Goal: Information Seeking & Learning: Learn about a topic

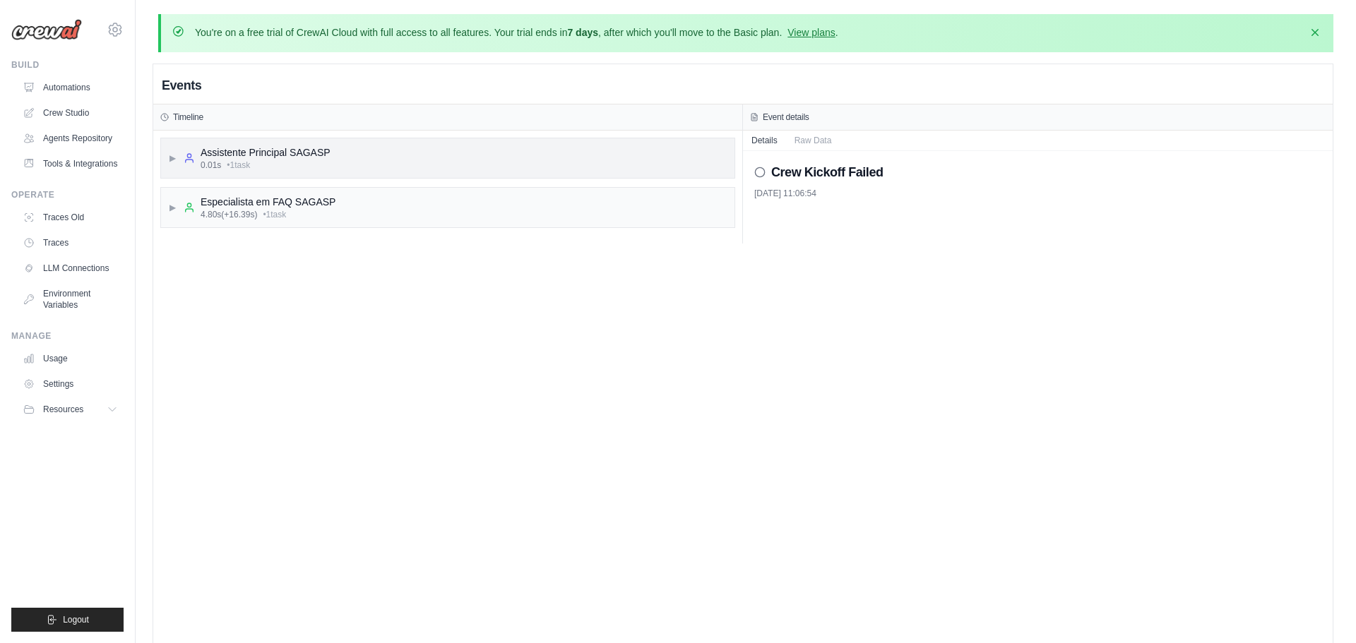
click at [165, 157] on div "▶ Assistente Principal SAGASP 0.01s • 1 task" at bounding box center [447, 158] width 573 height 40
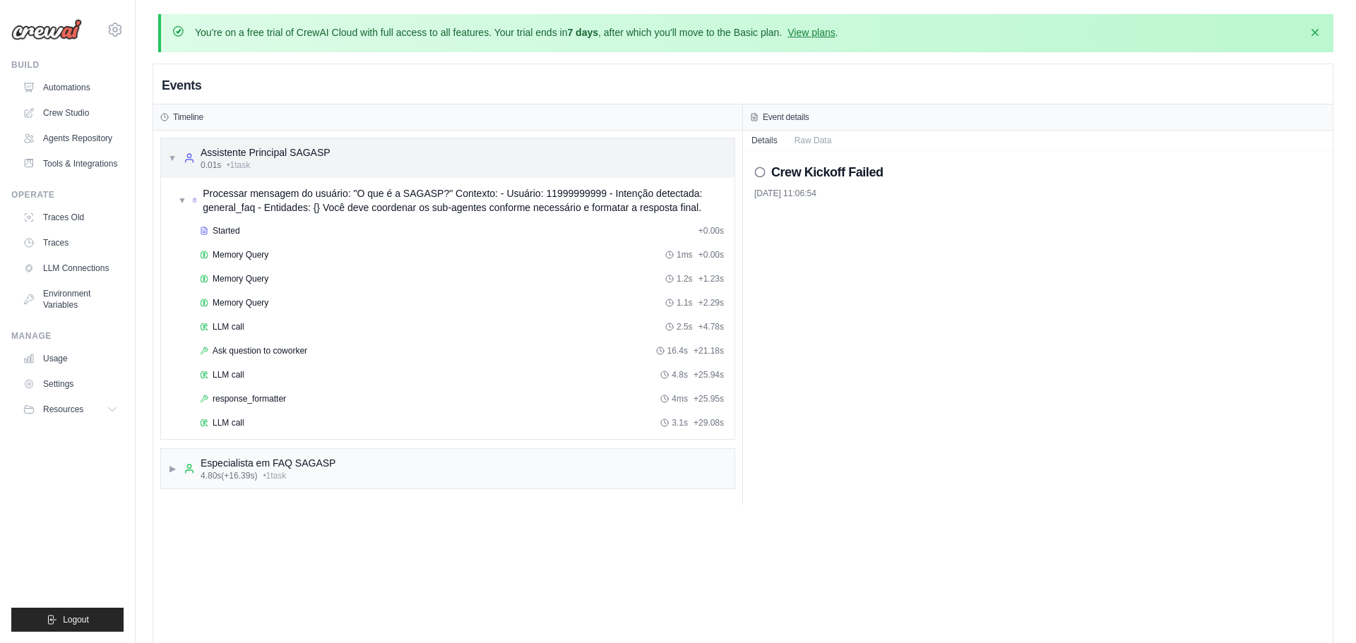
click at [165, 157] on div "▼ Assistente Principal SAGASP 0.01s • 1 task" at bounding box center [447, 158] width 573 height 40
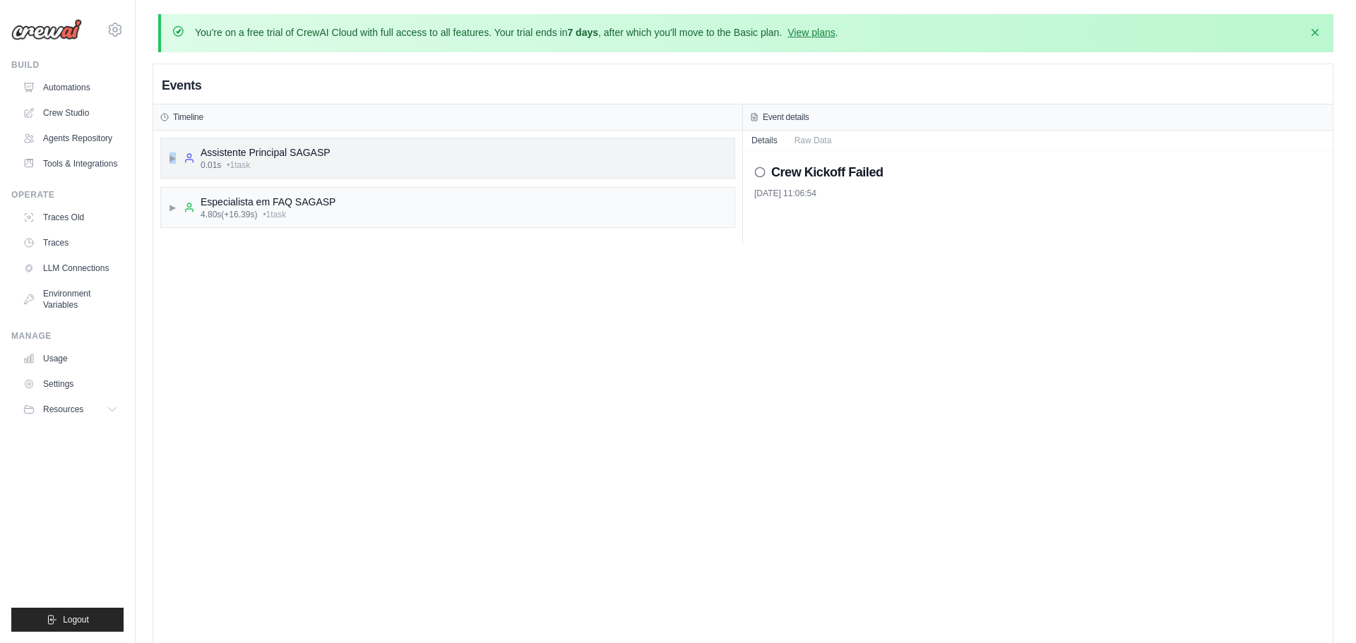
click at [165, 157] on div "▶ Assistente Principal SAGASP 0.01s • 1 task" at bounding box center [447, 158] width 573 height 40
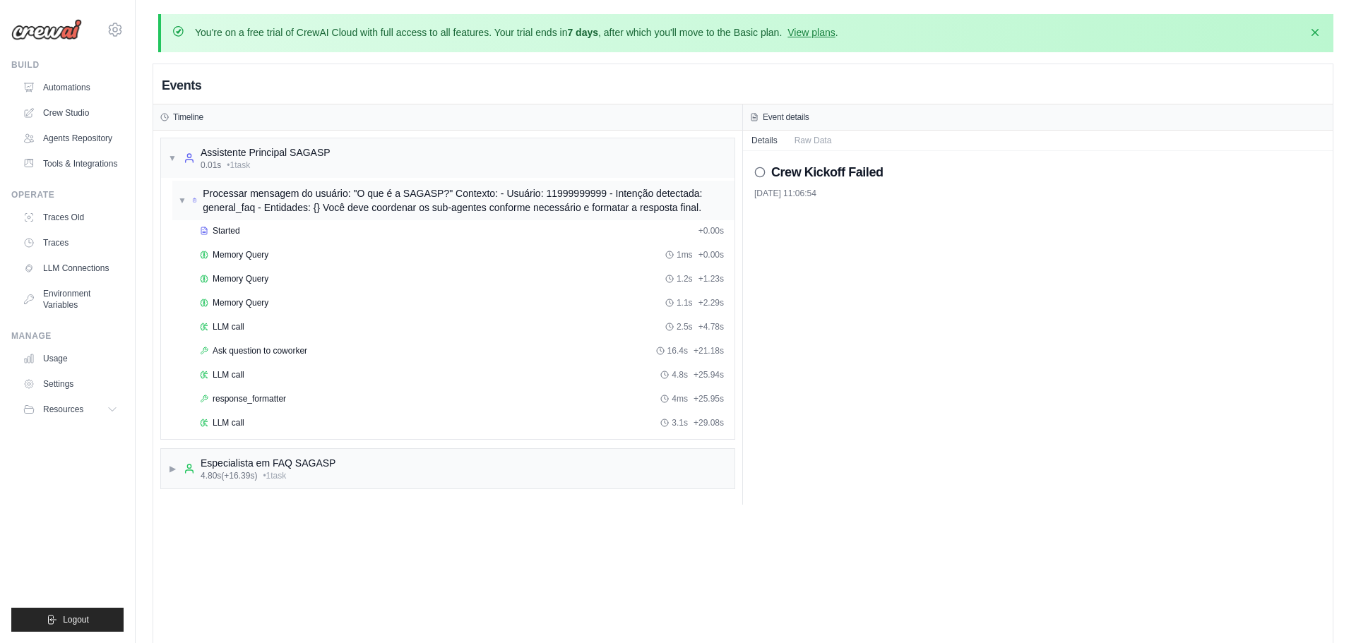
click at [172, 213] on div "▼ Processar mensagem do usuário: "O que é a SAGASP?" Contexto: - Usuário: 11999…" at bounding box center [453, 201] width 562 height 40
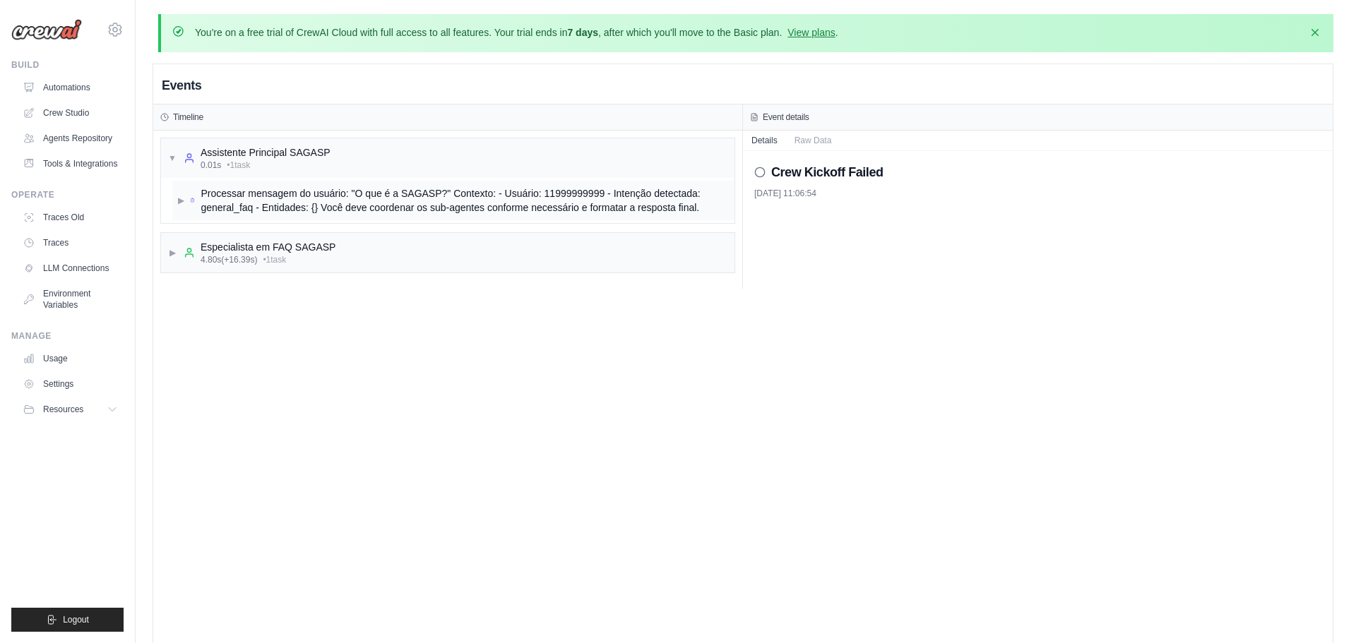
click at [177, 191] on div "▶ Processar mensagem do usuário: "O que é a SAGASP?" Contexto: - Usuário: 11999…" at bounding box center [453, 201] width 562 height 40
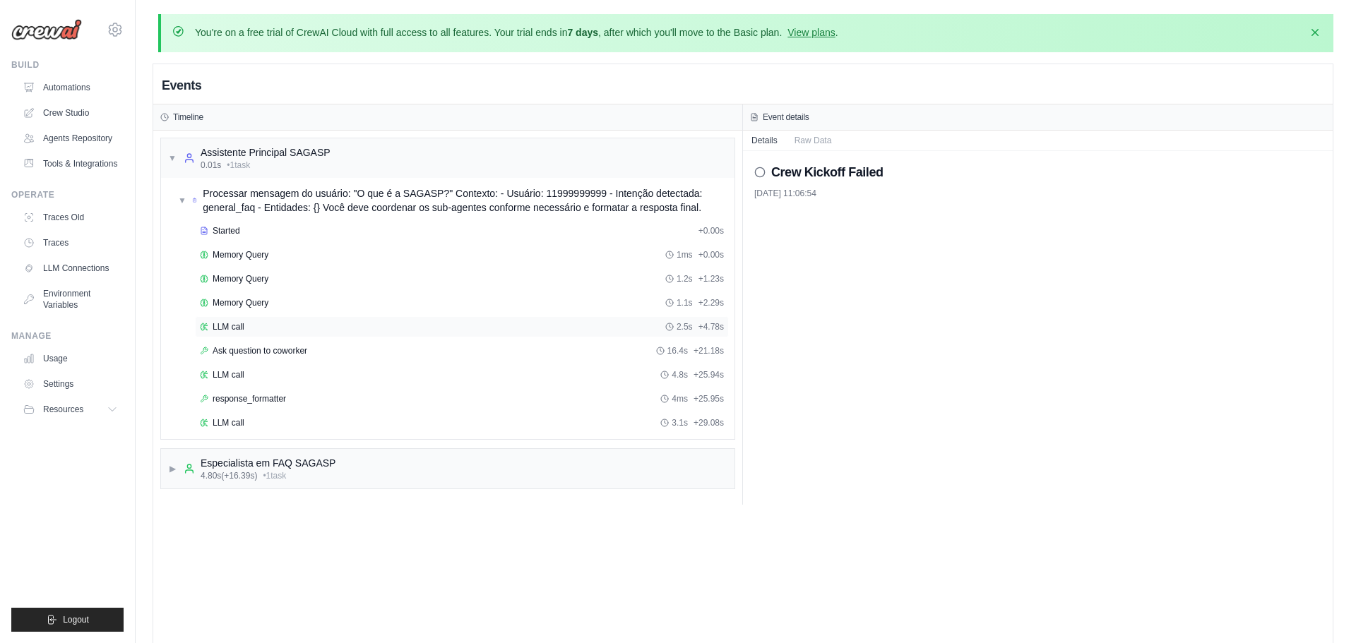
click at [240, 334] on div "LLM call 2.5s + 4.78s" at bounding box center [462, 326] width 534 height 21
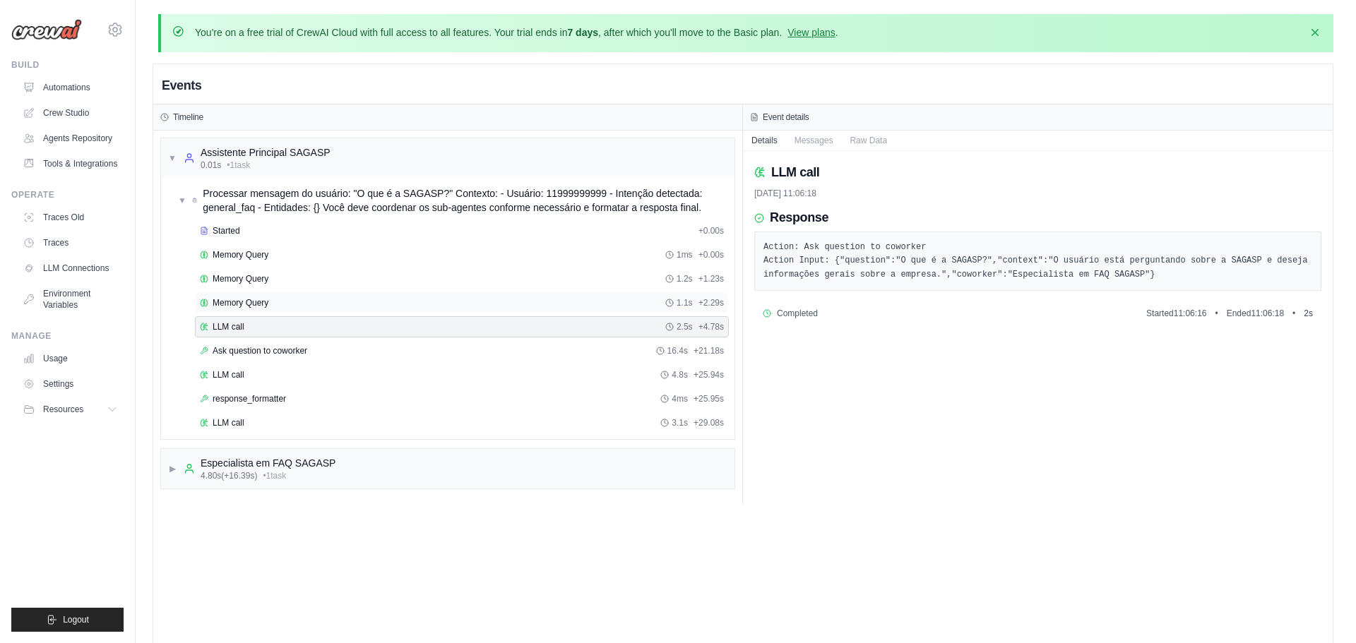
click at [251, 301] on span "Memory Query" at bounding box center [241, 302] width 56 height 11
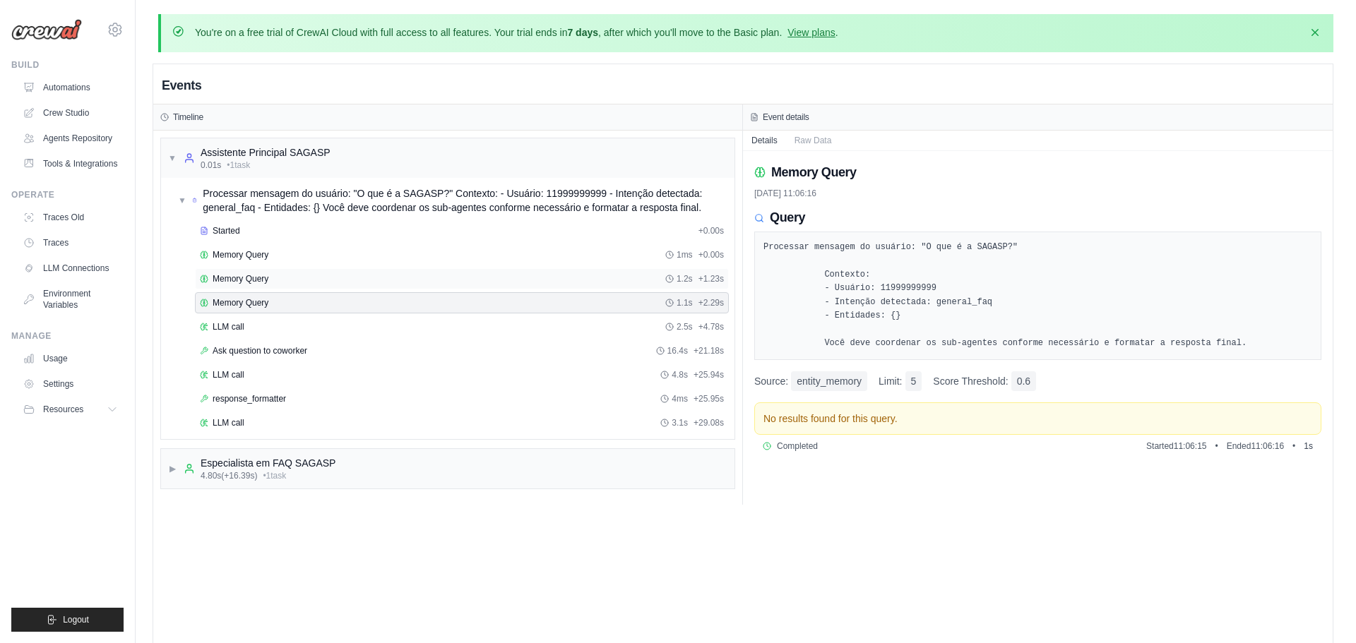
click at [258, 282] on span "Memory Query" at bounding box center [241, 278] width 56 height 11
click at [255, 316] on div "LLM call 2.5s + 4.78s" at bounding box center [462, 326] width 534 height 21
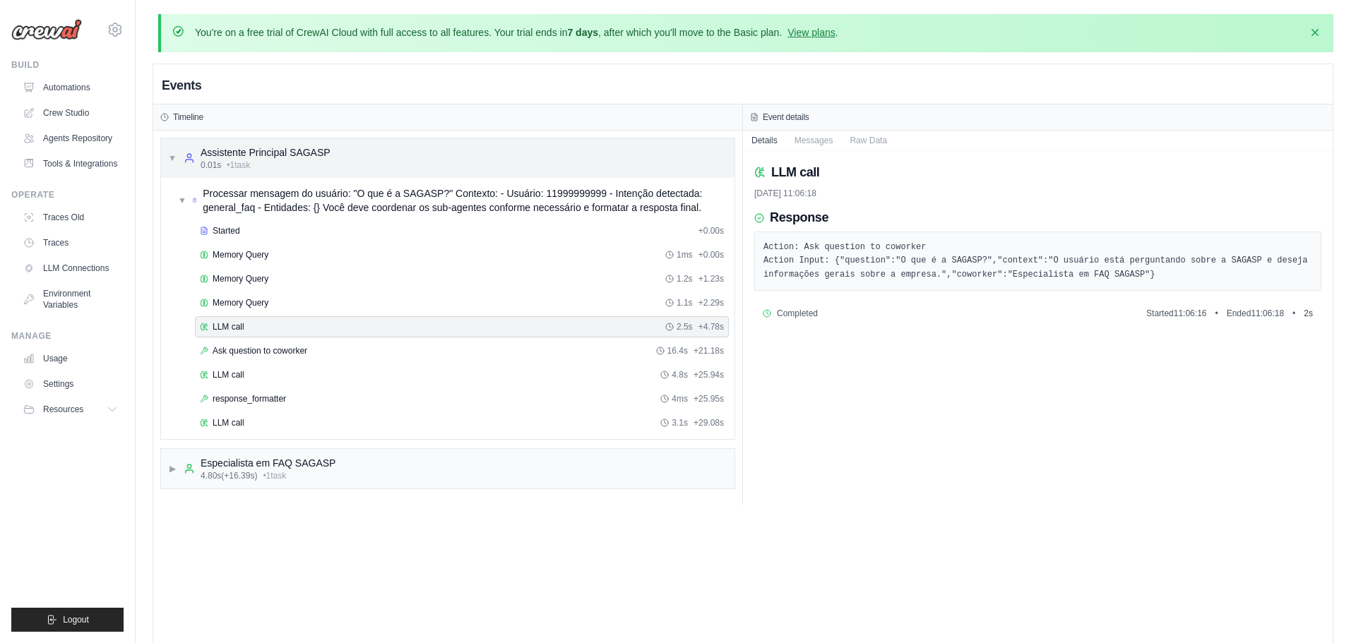
click at [165, 146] on div "▼ Assistente Principal SAGASP 0.01s • 1 task" at bounding box center [447, 158] width 573 height 40
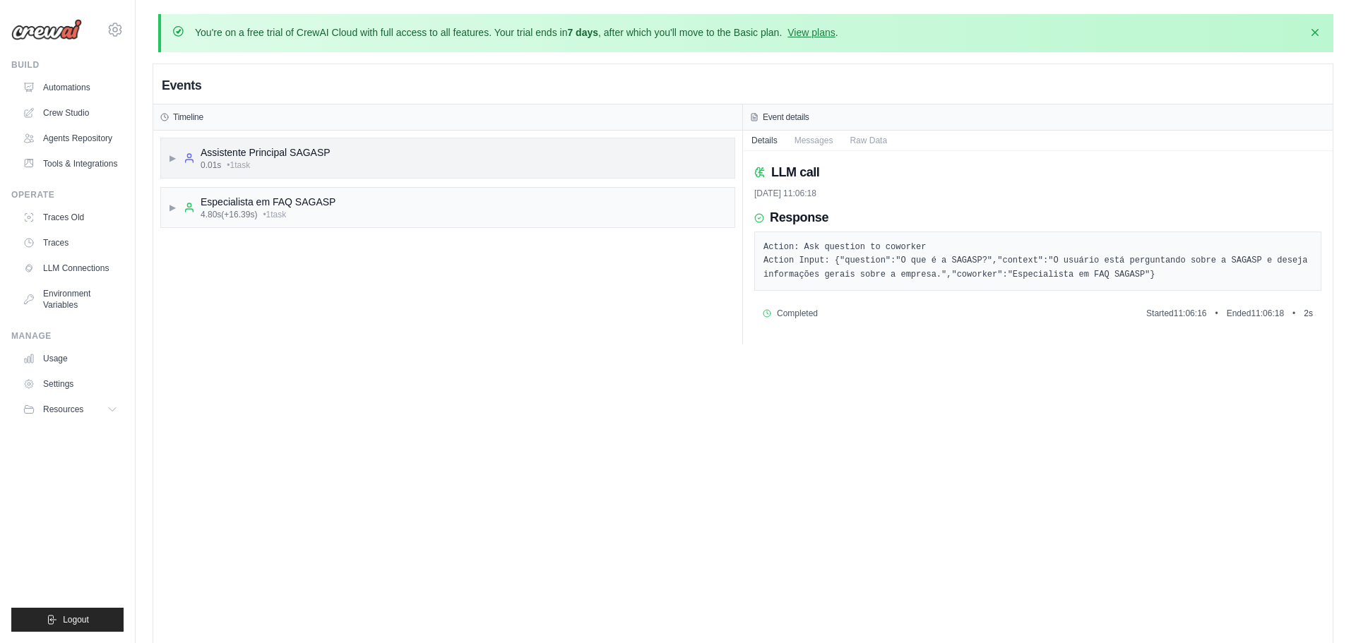
click at [165, 155] on div "▶ Assistente Principal SAGASP 0.01s • 1 task" at bounding box center [447, 158] width 573 height 40
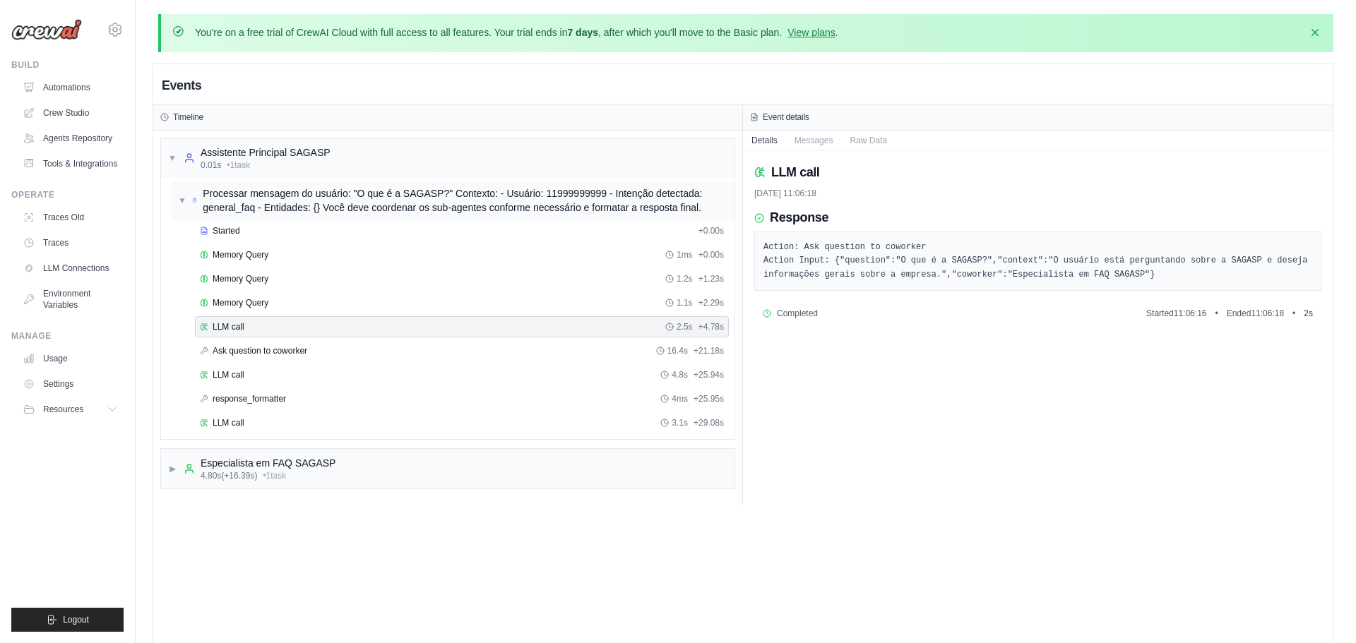
click at [186, 198] on span "▼" at bounding box center [182, 200] width 8 height 11
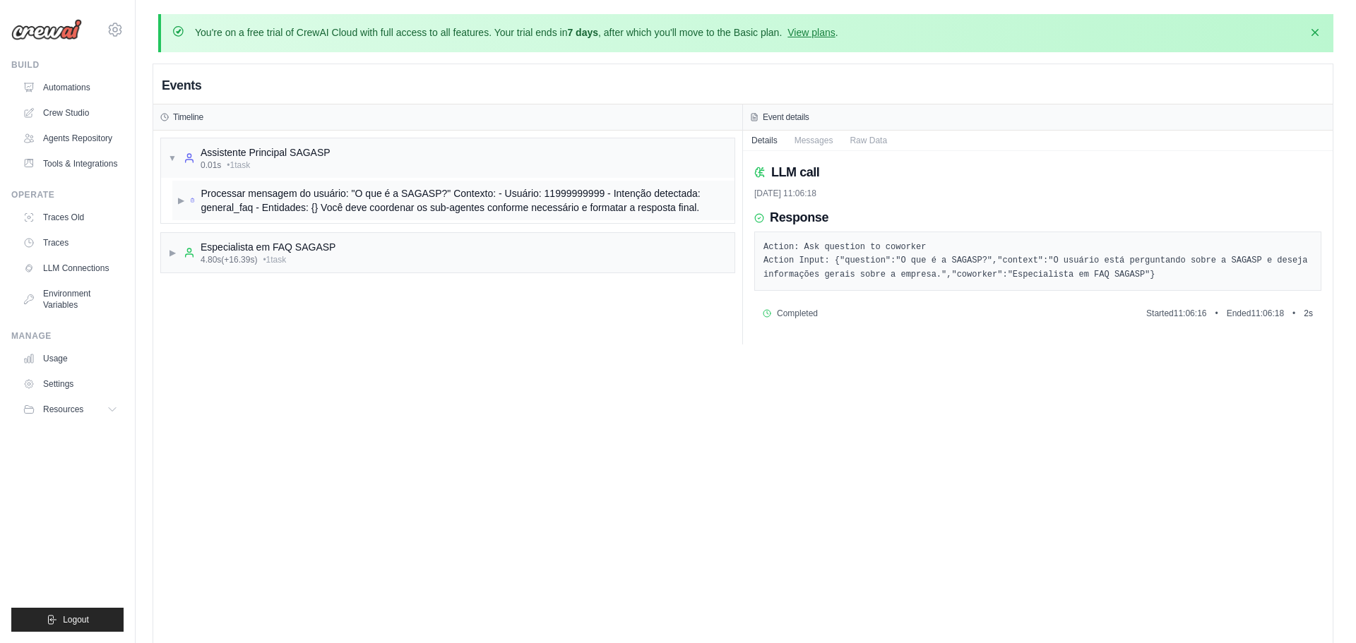
click at [184, 198] on span "▶" at bounding box center [181, 200] width 6 height 11
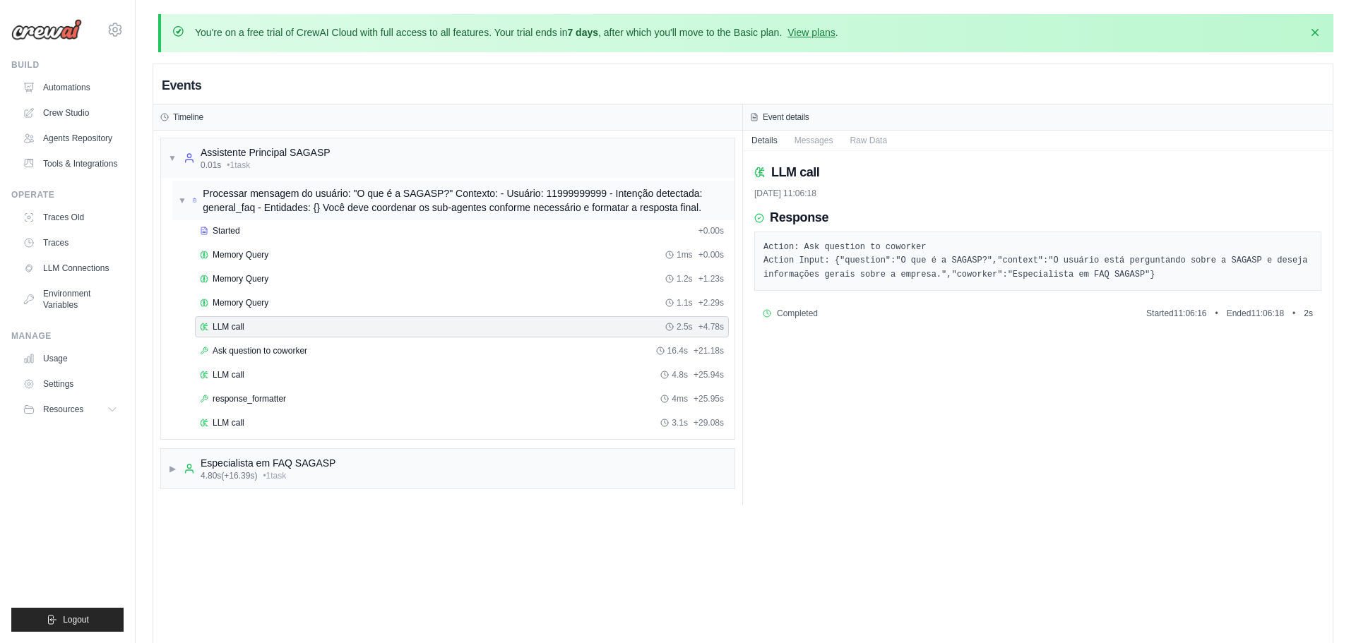
click at [191, 198] on div "▼ Processar mensagem do usuário: "O que é a SAGASP?" Contexto: - Usuário: 11999…" at bounding box center [453, 200] width 551 height 28
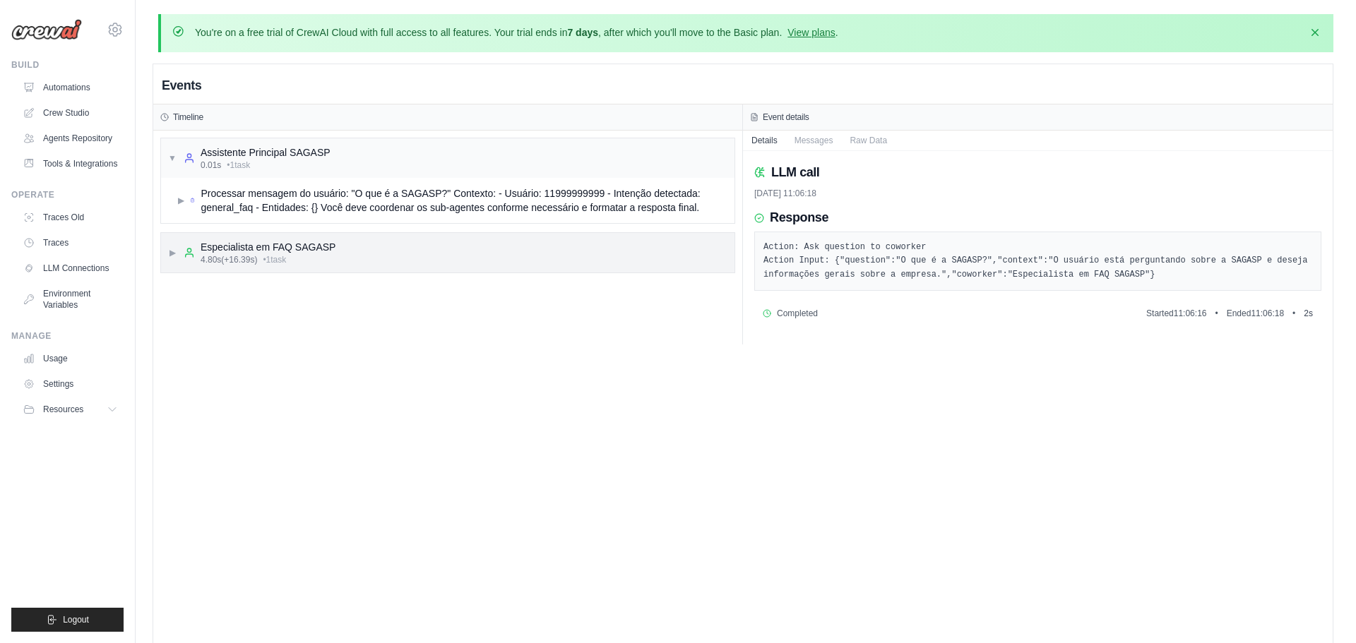
click at [174, 245] on div "▶ Especialista em FAQ SAGASP 4.80s (+16.39s) • 1 task" at bounding box center [251, 252] width 167 height 25
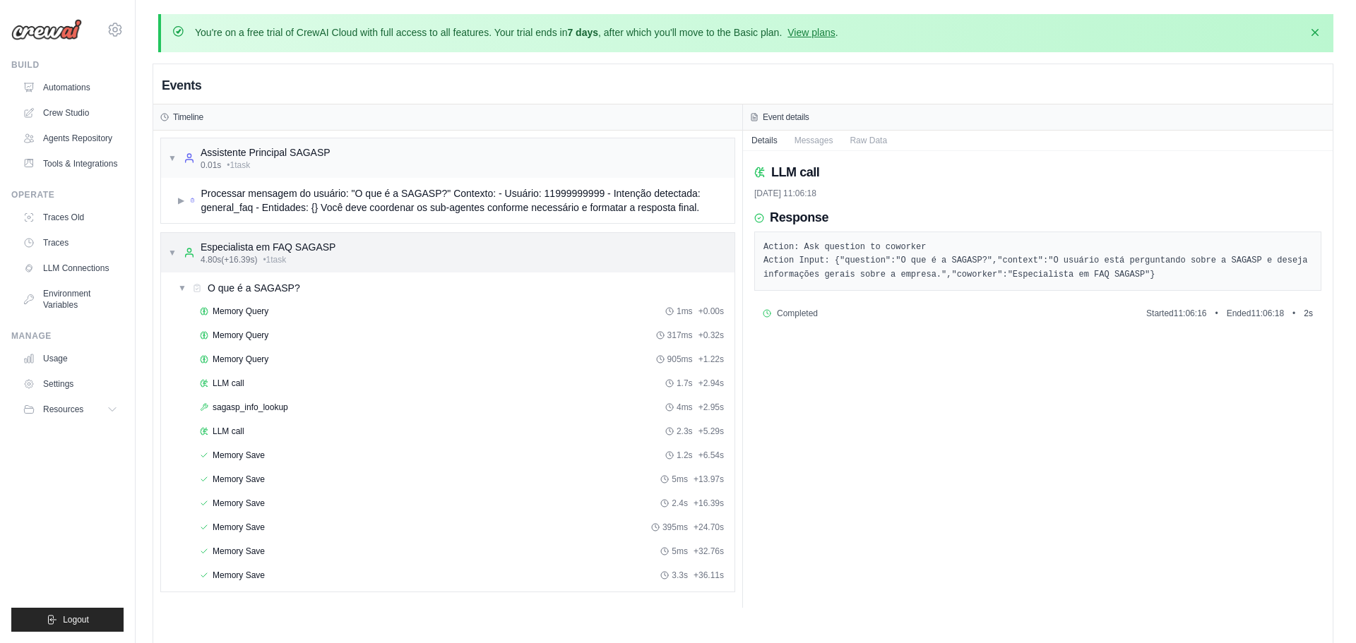
click at [174, 245] on div "▼ Especialista em FAQ SAGASP 4.80s (+16.39s) • 1 task" at bounding box center [251, 252] width 167 height 25
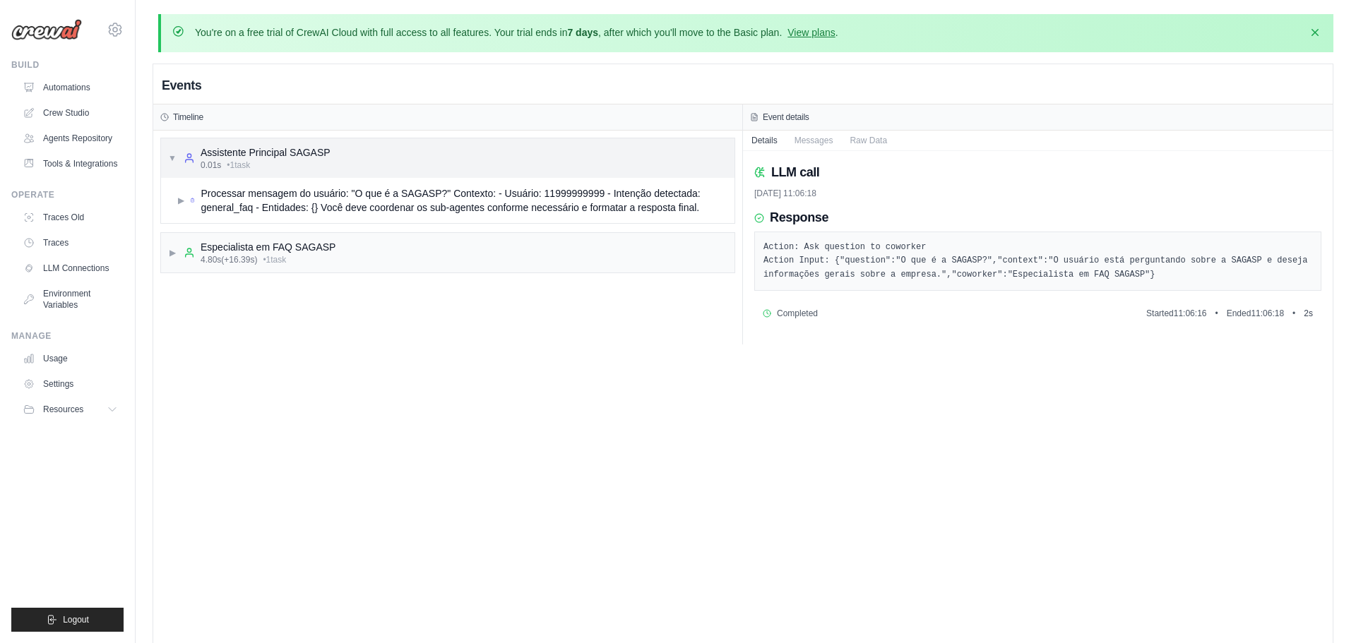
click at [170, 159] on span "▼" at bounding box center [172, 158] width 8 height 11
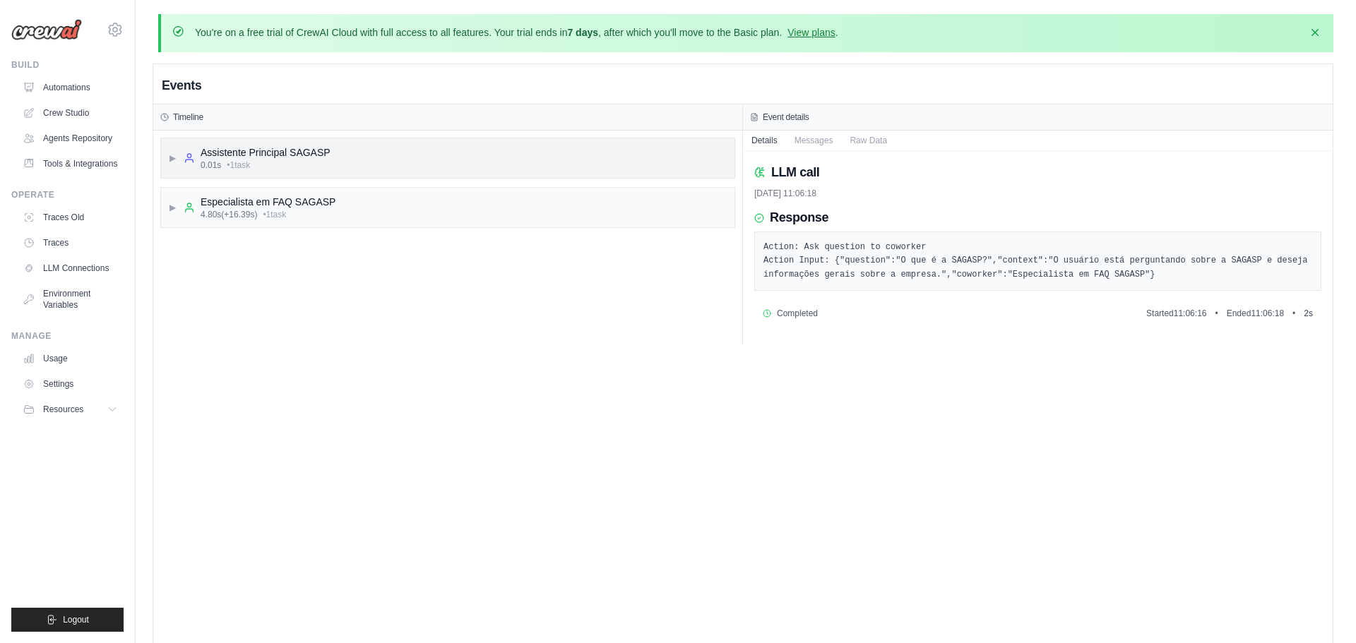
click at [169, 160] on span "▶" at bounding box center [172, 158] width 8 height 11
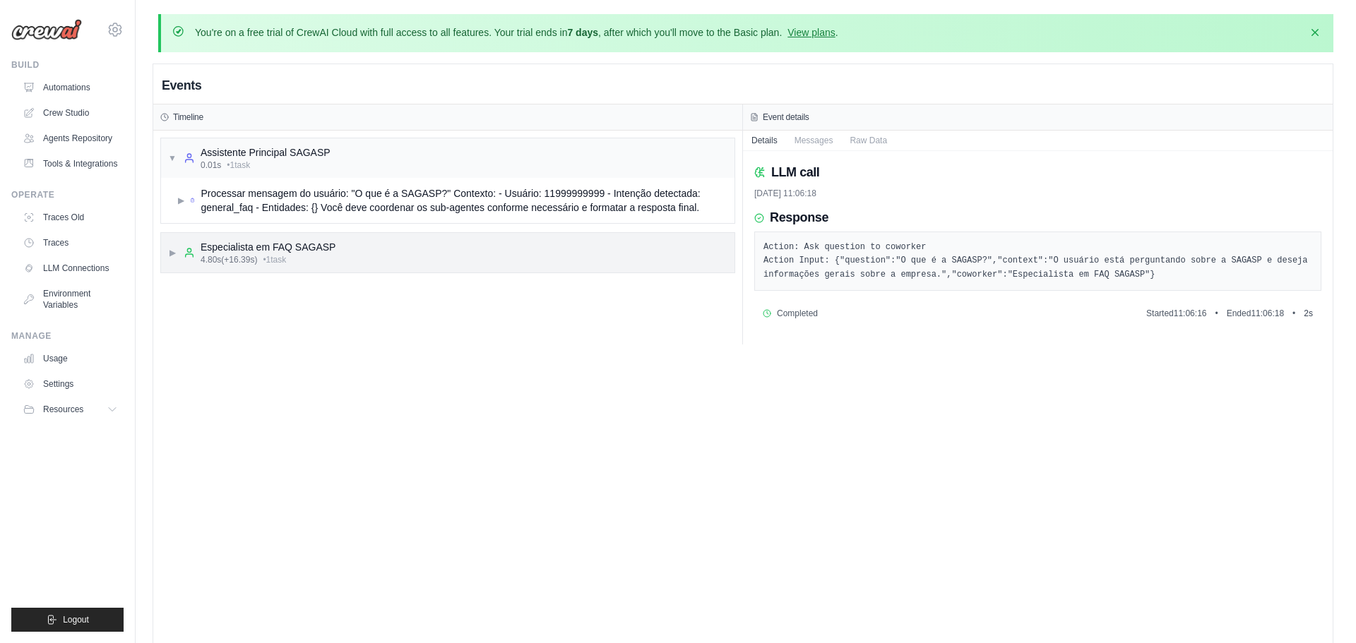
click at [173, 244] on div "▶ Especialista em FAQ SAGASP 4.80s (+16.39s) • 1 task" at bounding box center [251, 252] width 167 height 25
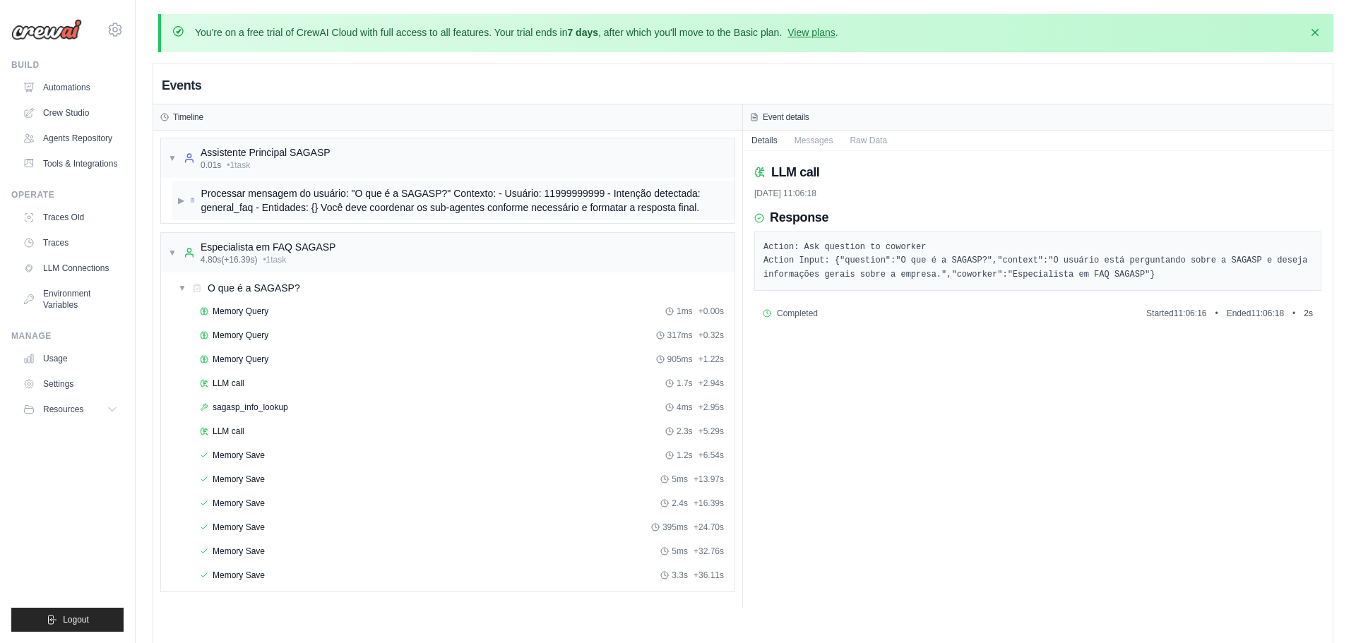
click at [183, 201] on span "▶" at bounding box center [181, 200] width 6 height 11
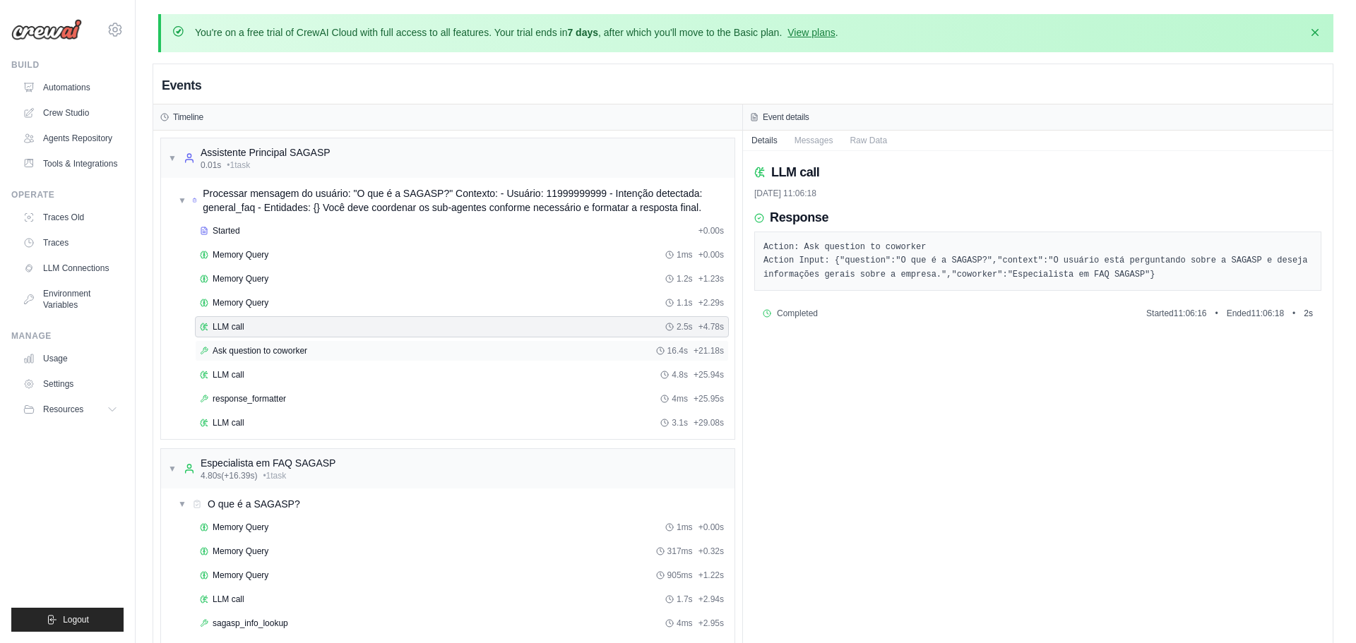
click at [205, 352] on icon at bounding box center [204, 351] width 8 height 8
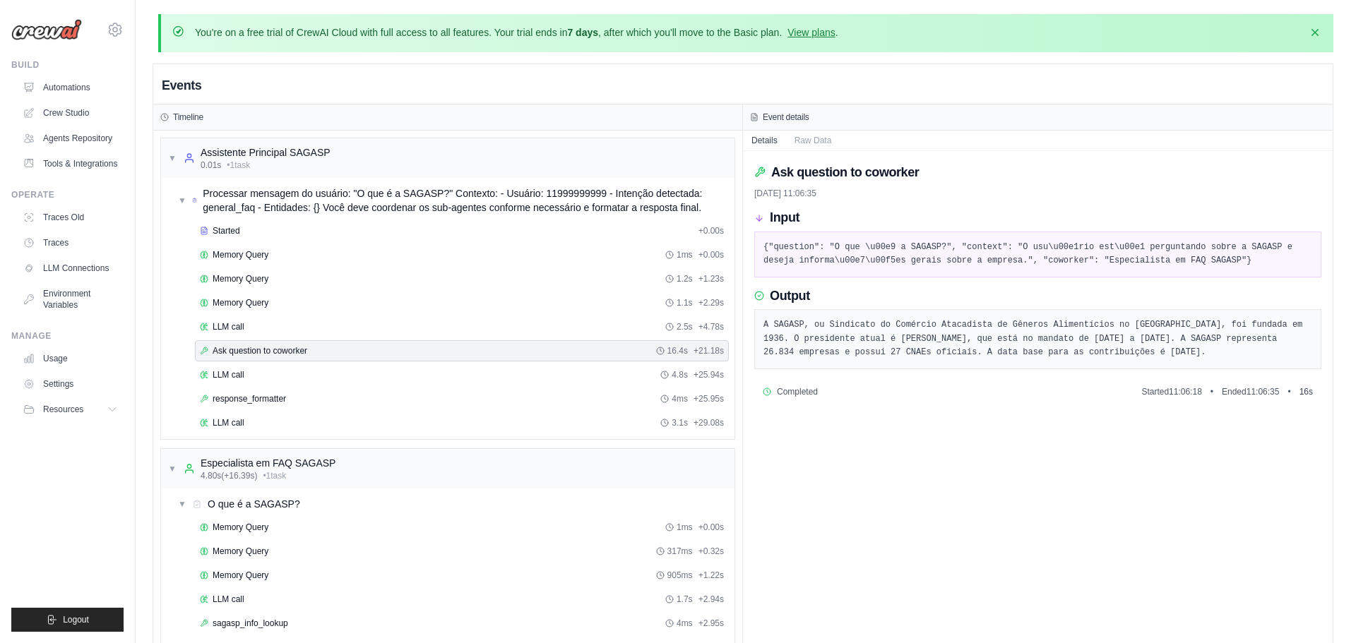
click at [794, 350] on pre "A SAGASP, ou Sindicato do Comércio Atacadista de Gêneros Alimentícios no [GEOGR…" at bounding box center [1037, 339] width 549 height 42
click at [407, 366] on div "LLM call 4.8s + 25.94s" at bounding box center [462, 374] width 534 height 21
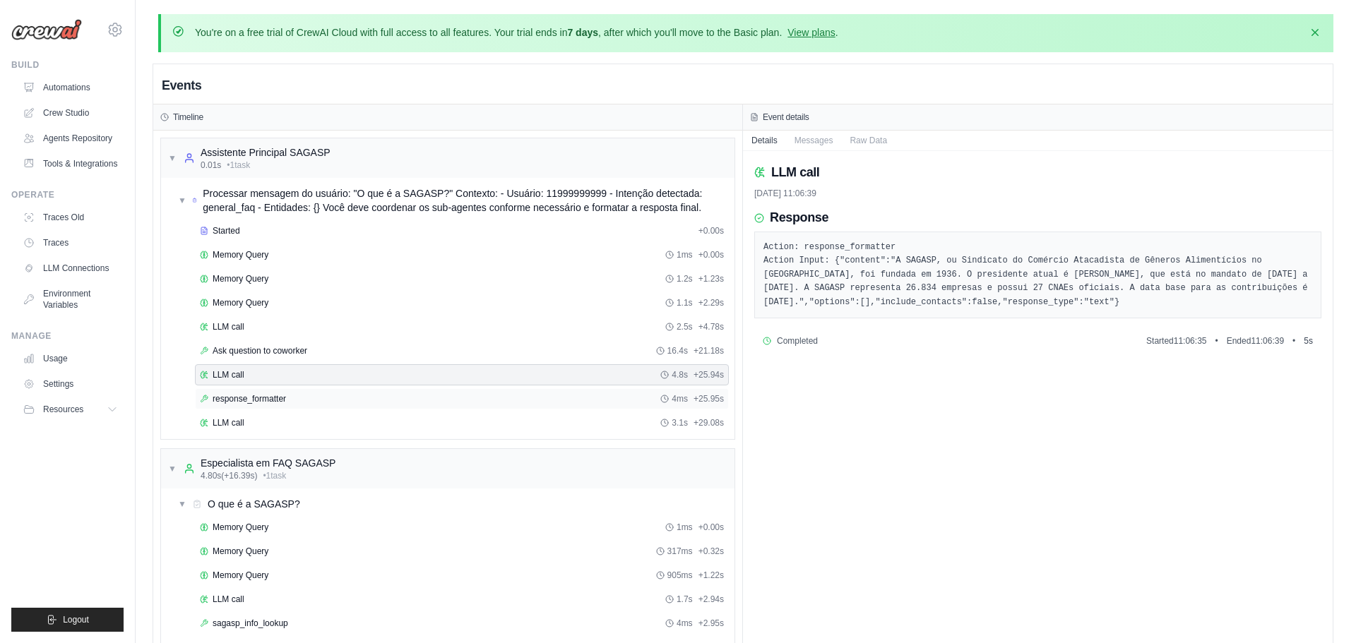
click at [246, 399] on span "response_formatter" at bounding box center [249, 398] width 73 height 11
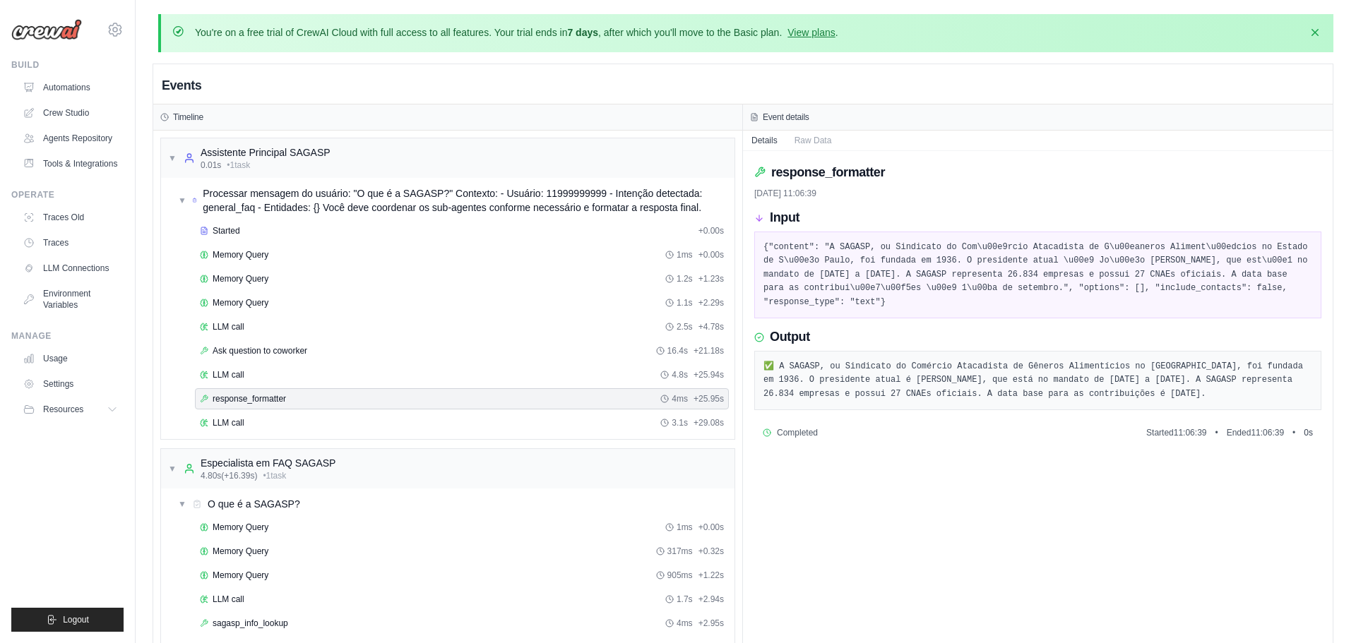
click at [146, 152] on div "You're on a free trial of CrewAI Cloud with full access to all features. Your t…" at bounding box center [746, 425] width 1220 height 822
click at [165, 154] on div "▼ Assistente Principal SAGASP 0.01s • 1 task" at bounding box center [447, 158] width 573 height 40
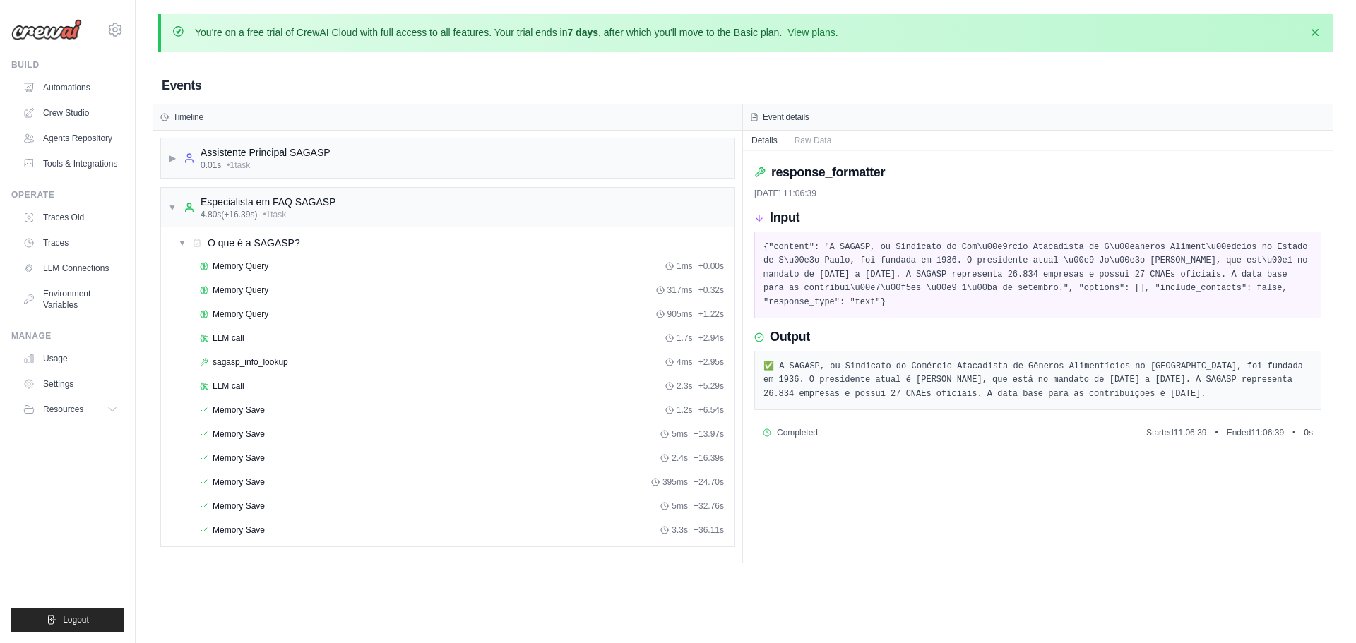
click at [176, 187] on div "▼ Especialista em FAQ SAGASP 4.80s (+16.39s) • 1 task ▼ O que é a SAGASP? Memor…" at bounding box center [447, 367] width 575 height 360
click at [175, 191] on div "▼ Especialista em FAQ SAGASP 4.80s (+16.39s) • 1 task" at bounding box center [447, 208] width 573 height 40
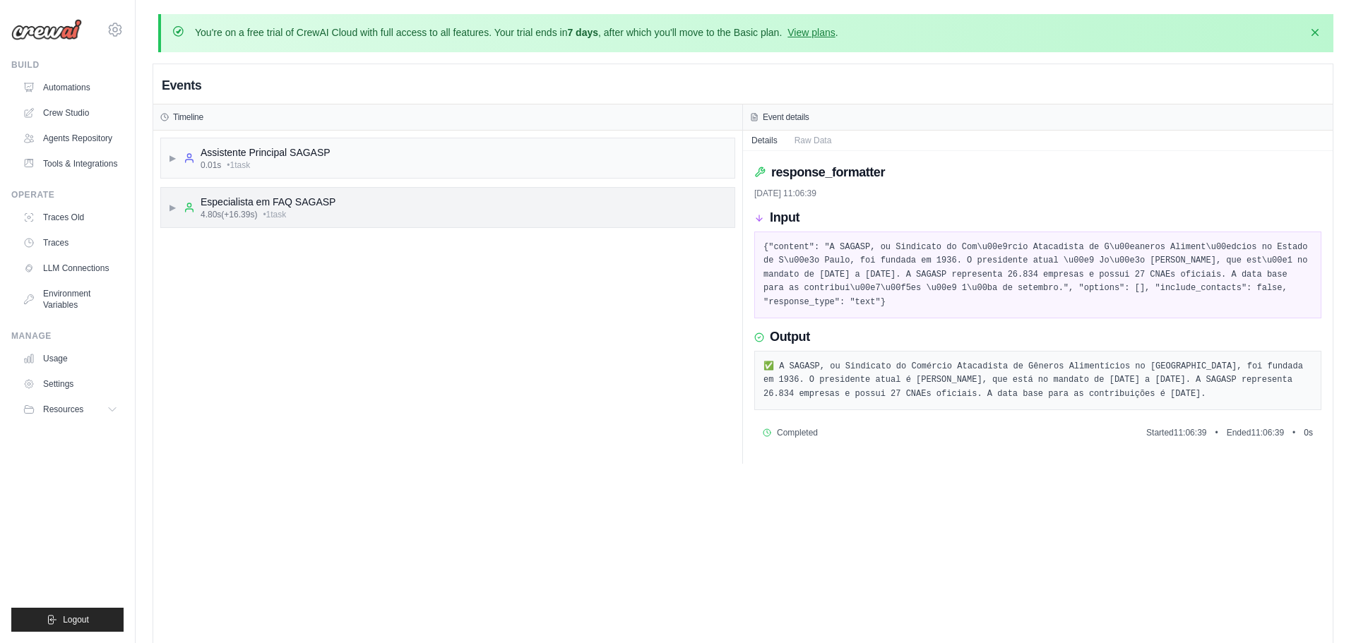
click at [188, 212] on icon at bounding box center [189, 207] width 11 height 11
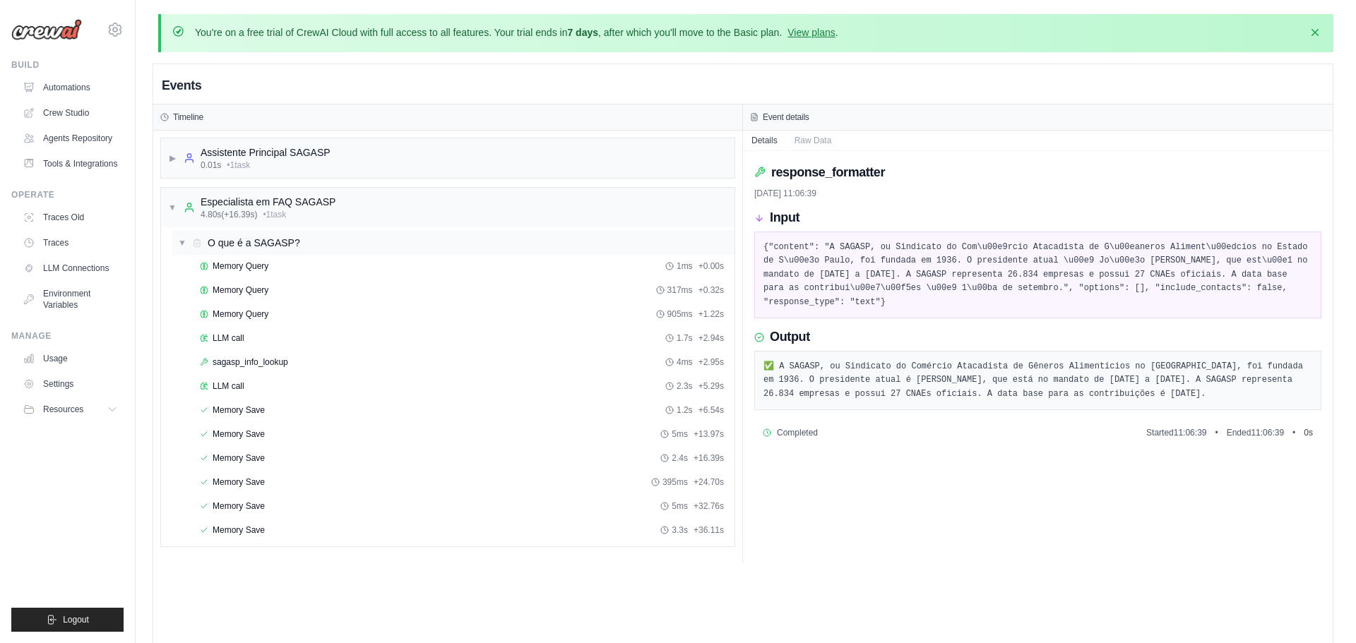
click at [188, 244] on div "▼ O que é a SAGASP?" at bounding box center [239, 243] width 122 height 14
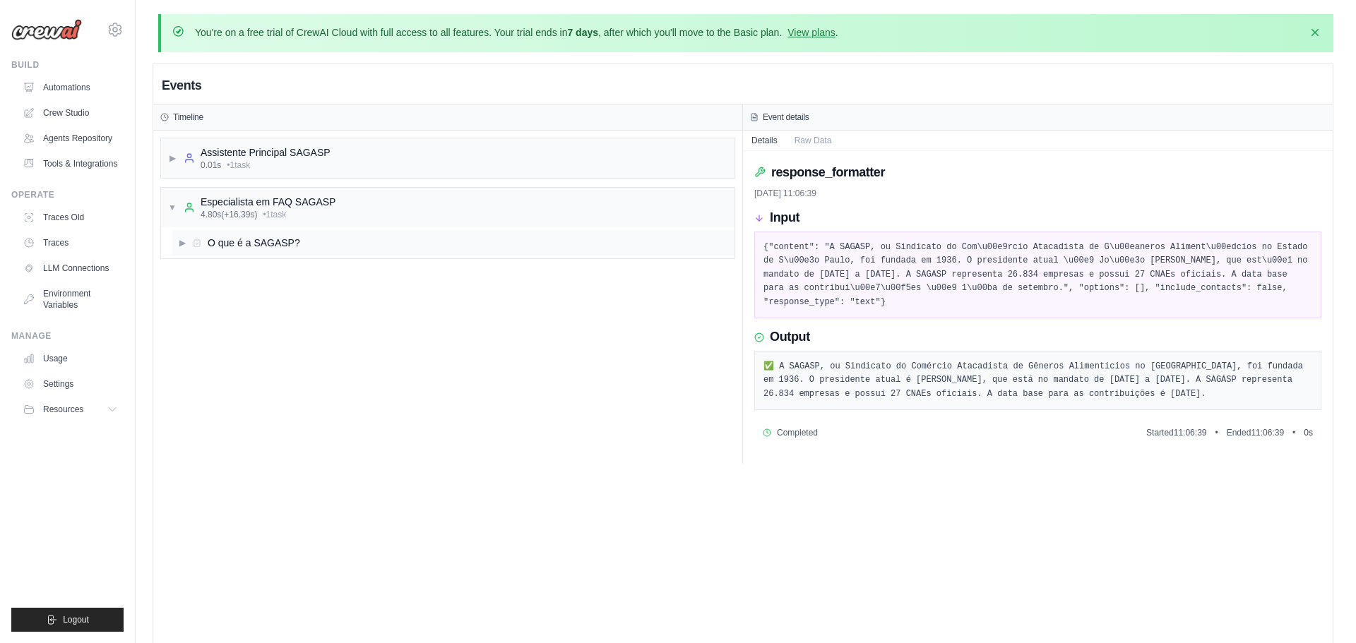
click at [188, 244] on div "▶ O que é a SAGASP?" at bounding box center [239, 243] width 122 height 14
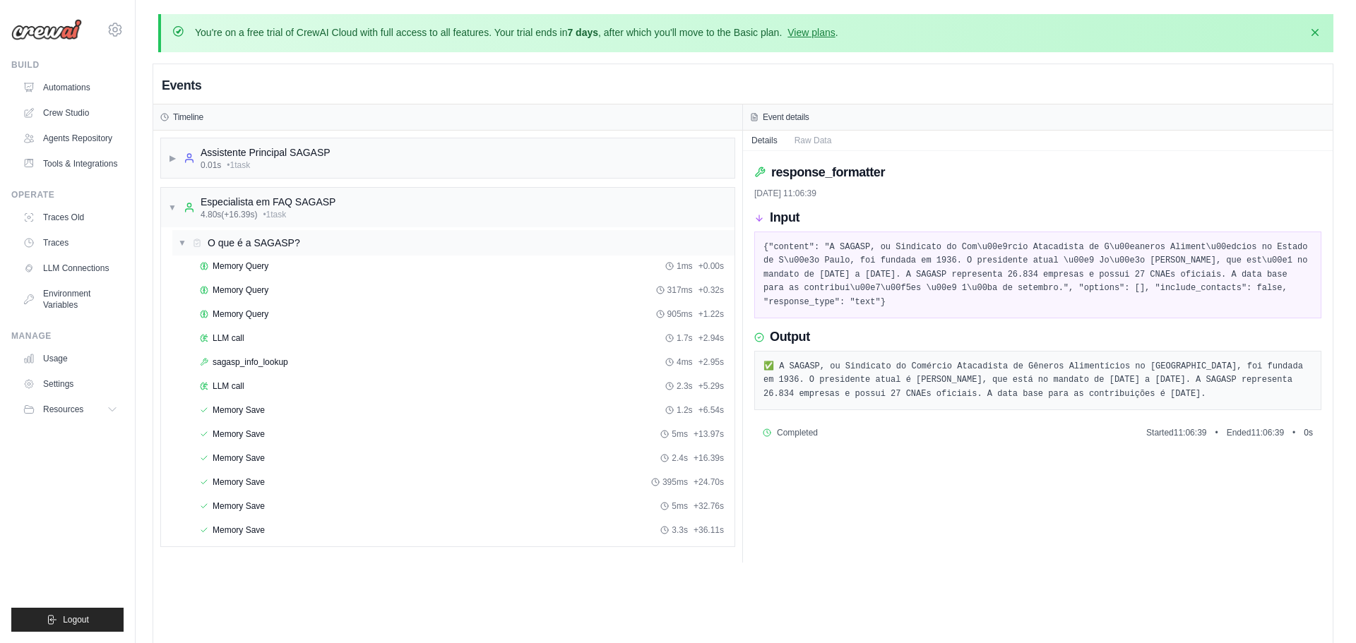
click at [236, 240] on span "O que é a SAGASP?" at bounding box center [254, 243] width 93 height 14
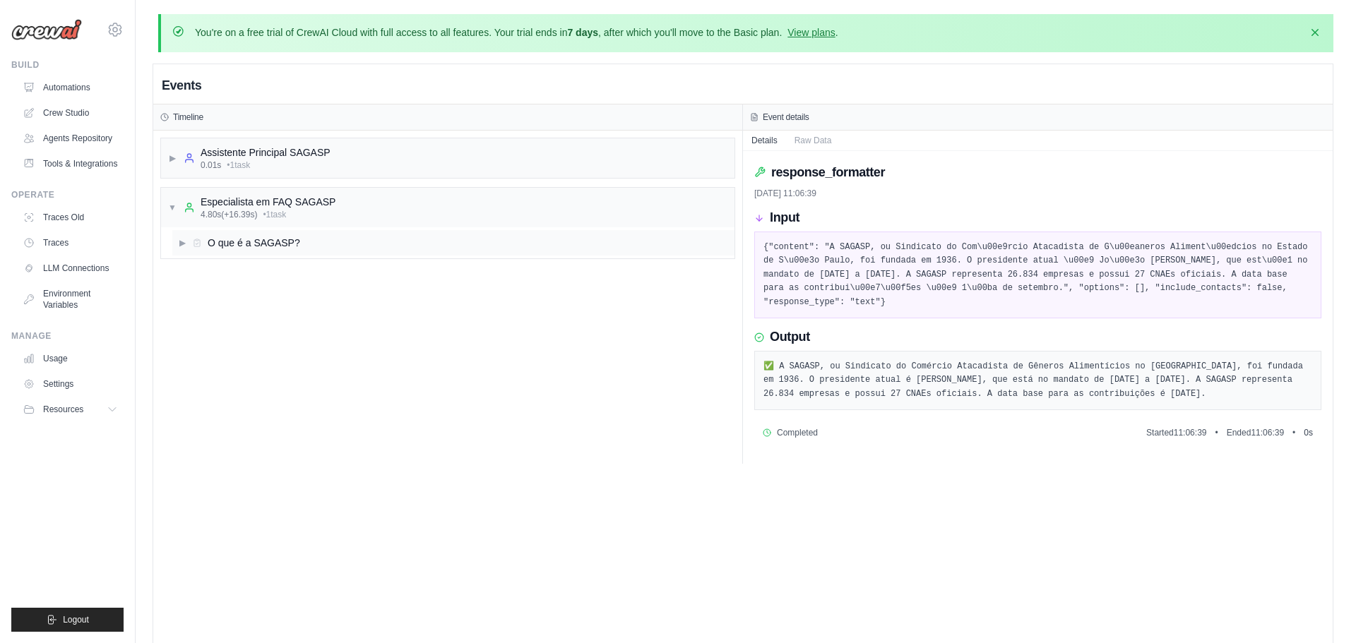
click at [236, 240] on span "O que é a SAGASP?" at bounding box center [254, 243] width 93 height 14
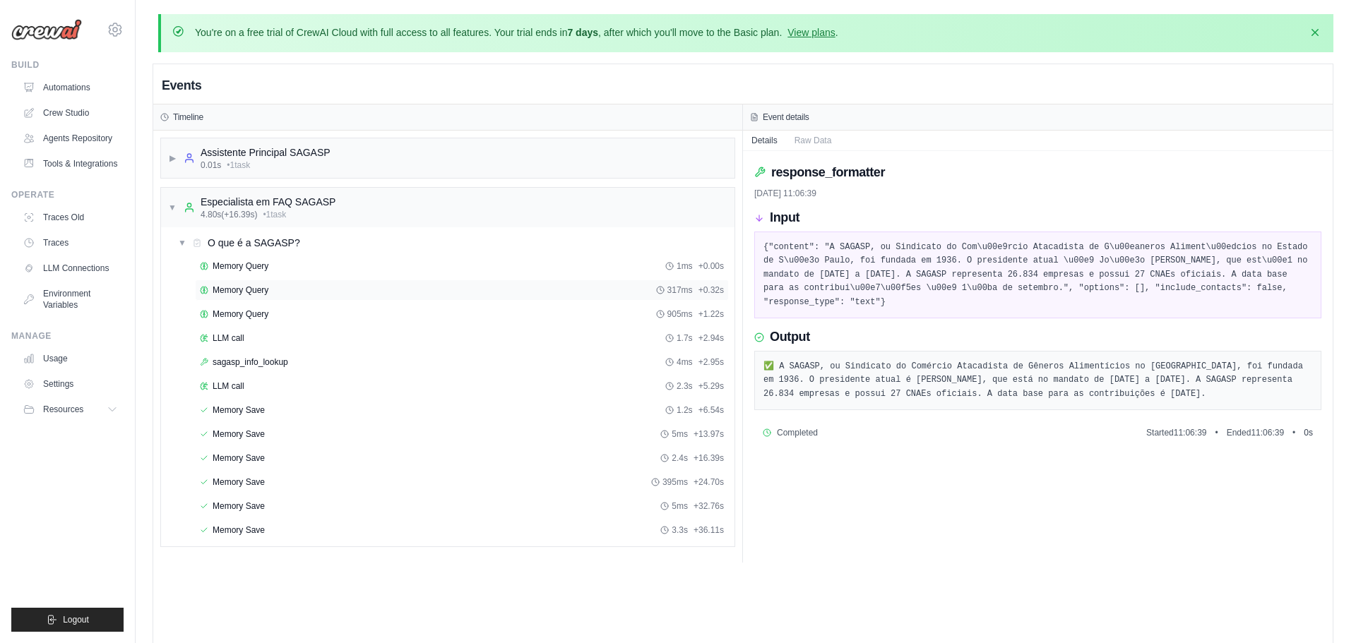
click at [229, 299] on div "Memory Query 317ms + 0.32s" at bounding box center [462, 290] width 534 height 21
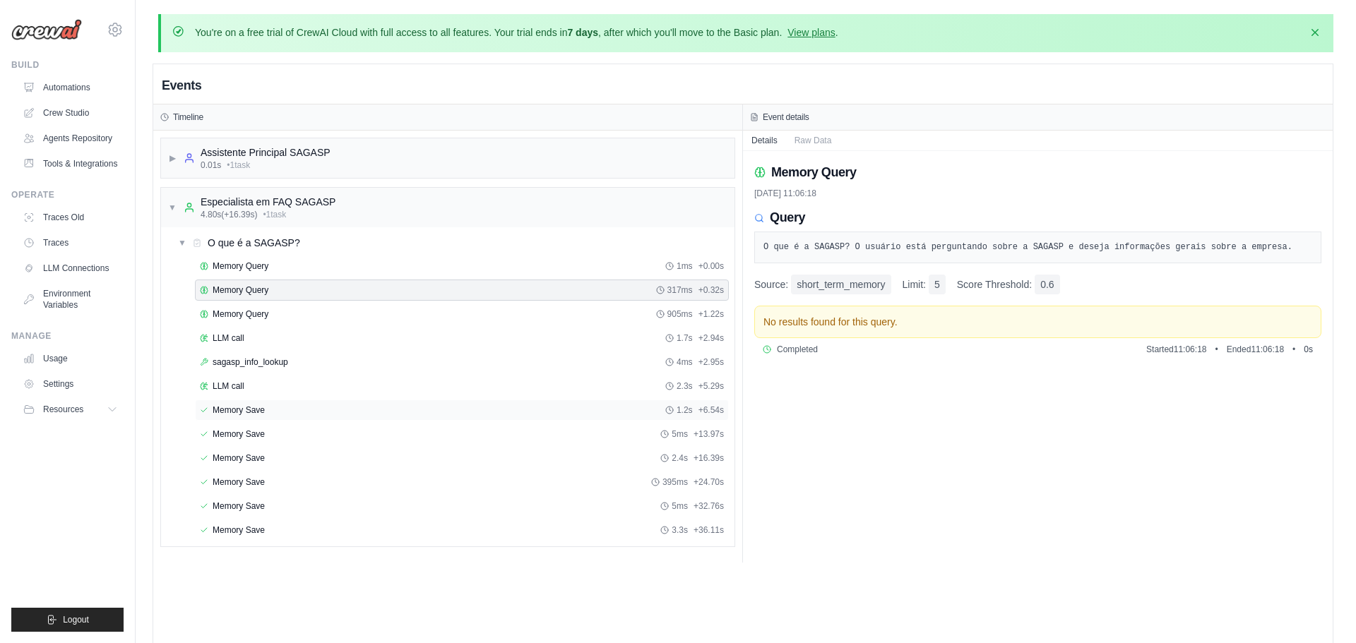
click at [222, 417] on div "Memory Save 1.2s + 6.54s" at bounding box center [462, 410] width 534 height 21
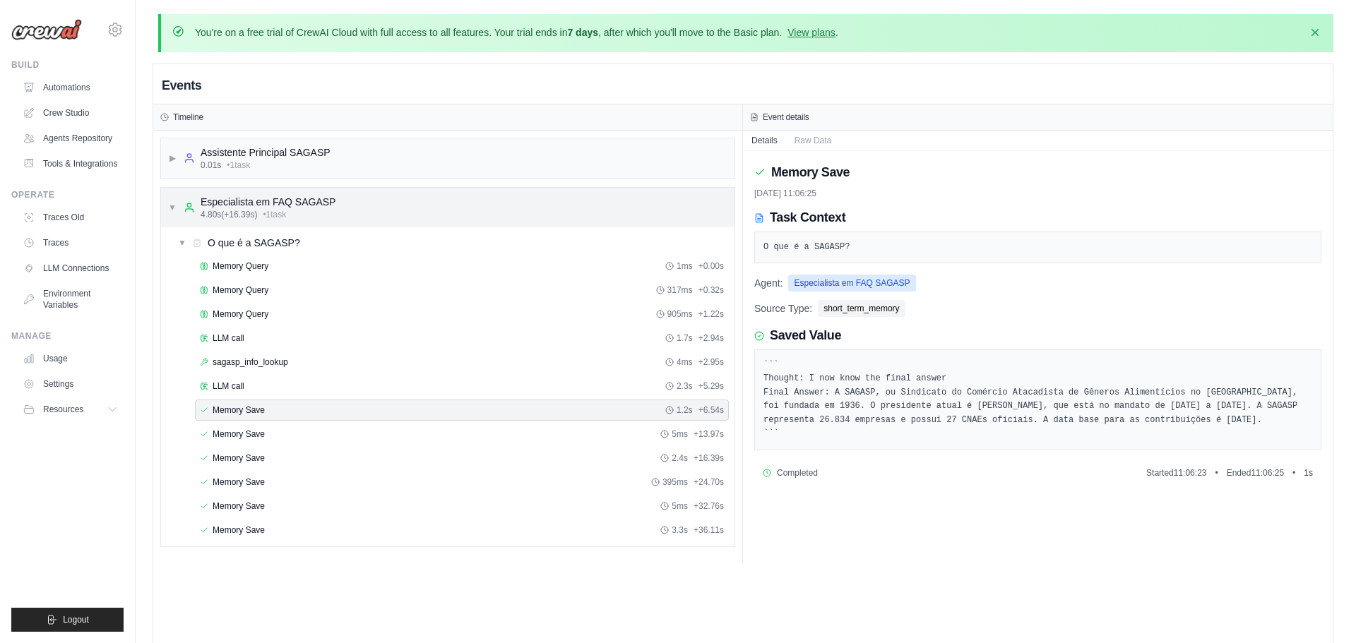
click at [171, 206] on span "▼" at bounding box center [172, 207] width 8 height 11
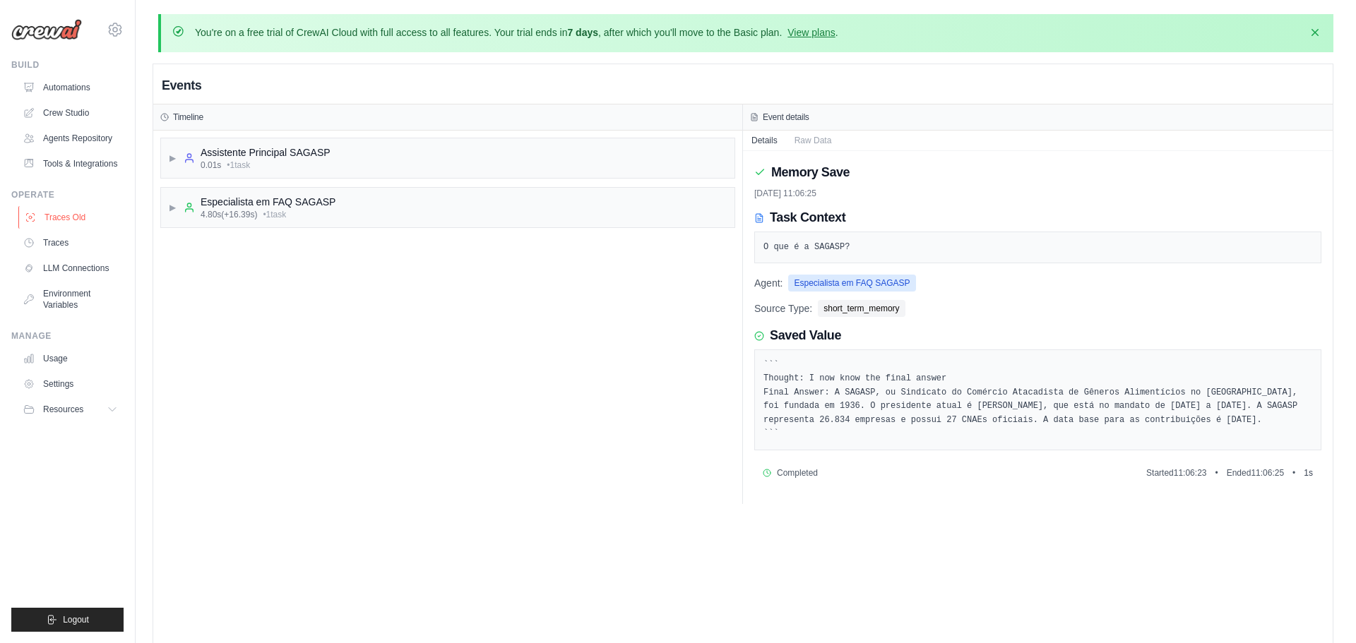
click at [100, 222] on link "Traces Old" at bounding box center [71, 217] width 107 height 23
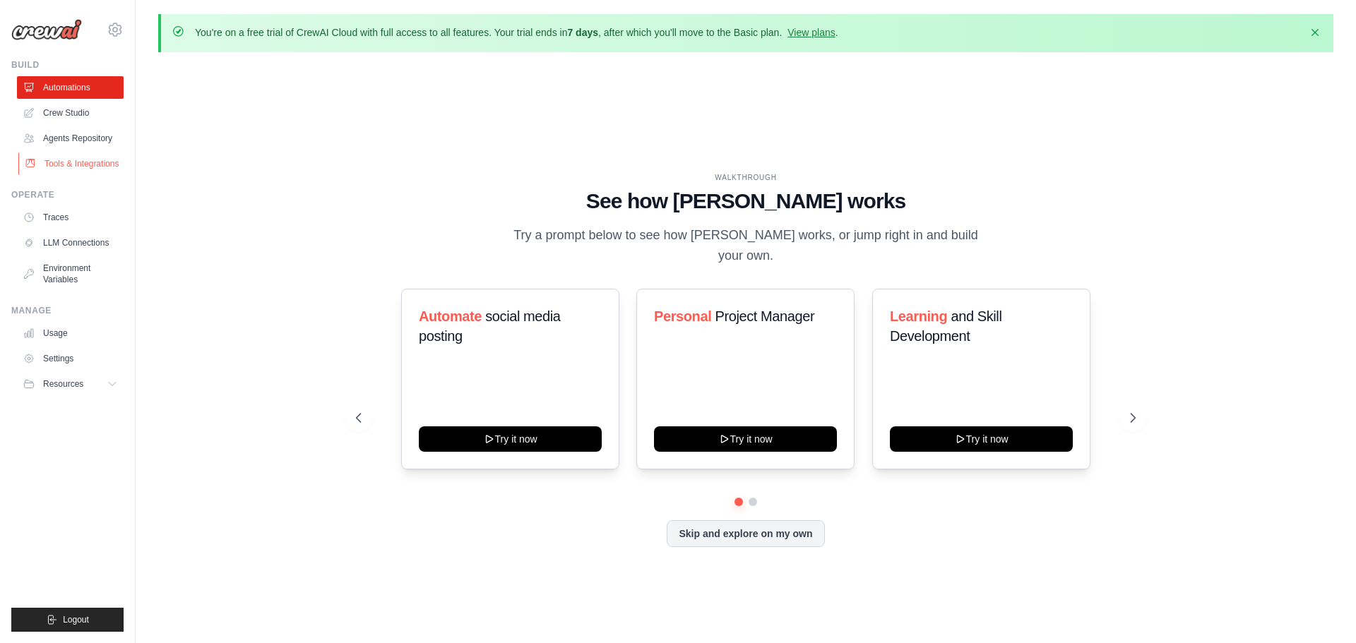
click at [68, 155] on link "Tools & Integrations" at bounding box center [71, 164] width 107 height 23
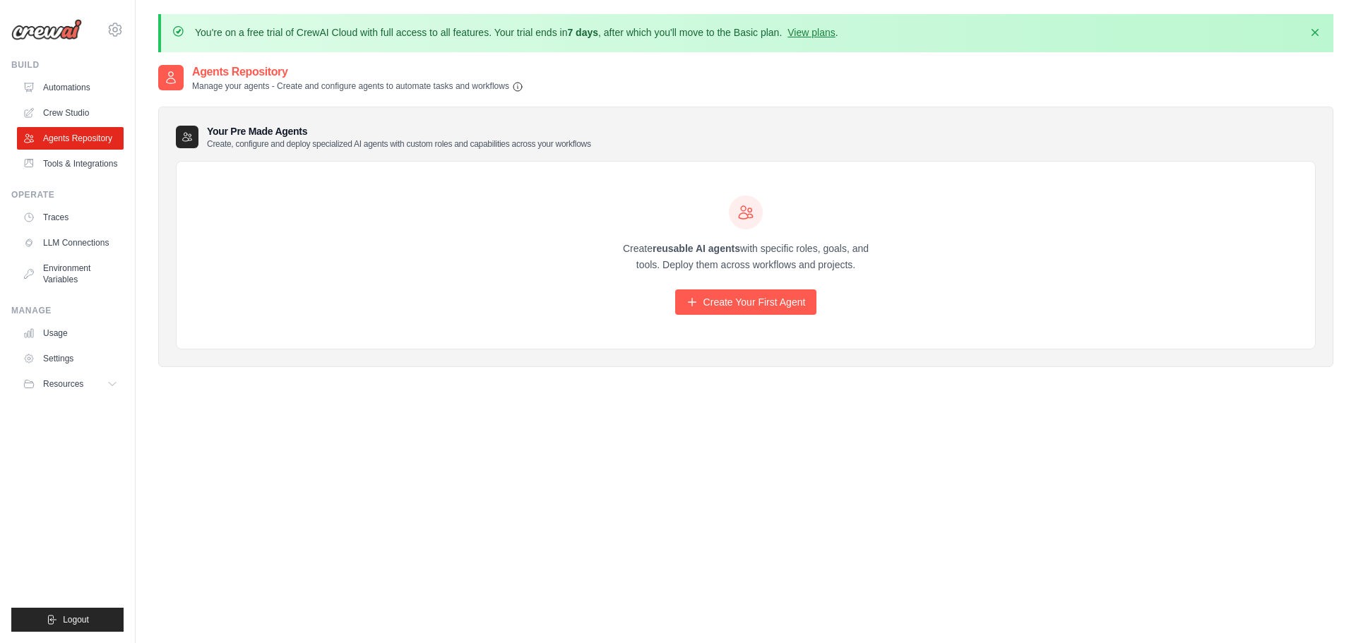
click at [70, 145] on link "Agents Repository" at bounding box center [70, 138] width 107 height 23
click at [731, 273] on div "Create reusable AI agents with specific roles, goals, and tools. Deploy them ac…" at bounding box center [745, 256] width 271 height 120
click at [707, 293] on link "Create Your First Agent" at bounding box center [746, 302] width 142 height 25
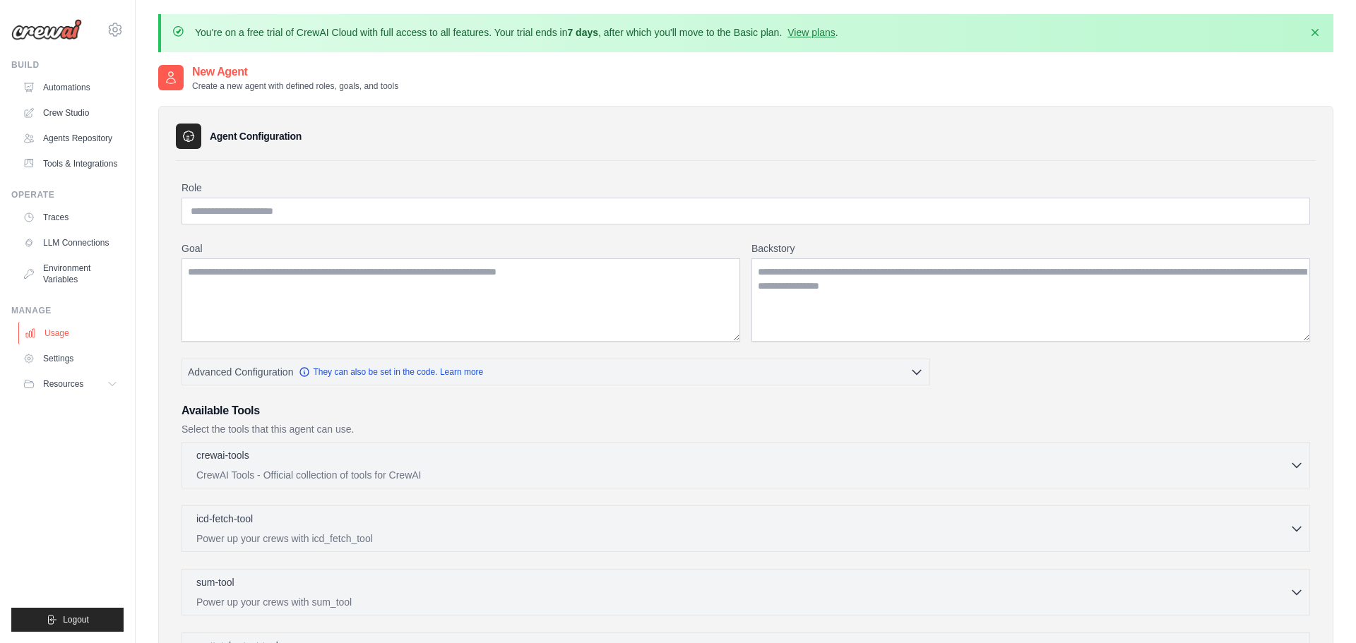
click at [119, 339] on link "Usage" at bounding box center [71, 333] width 107 height 23
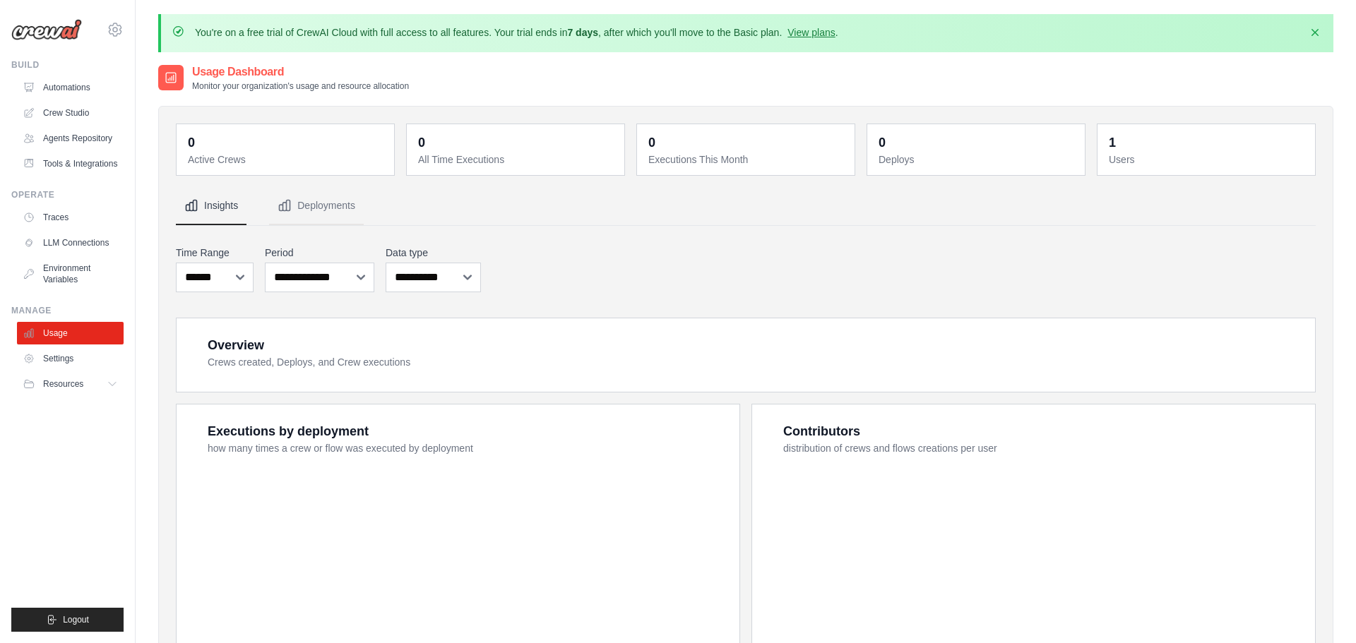
click at [103, 248] on link "LLM Connections" at bounding box center [70, 243] width 107 height 23
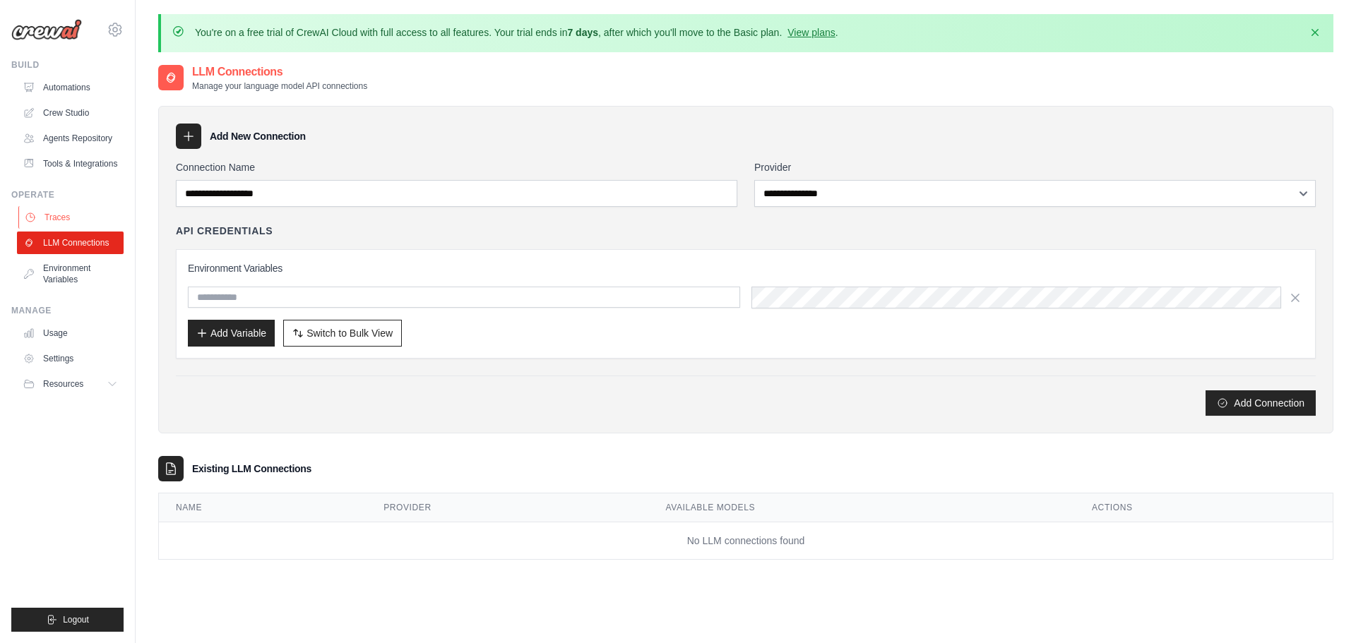
click at [97, 225] on link "Traces" at bounding box center [71, 217] width 107 height 23
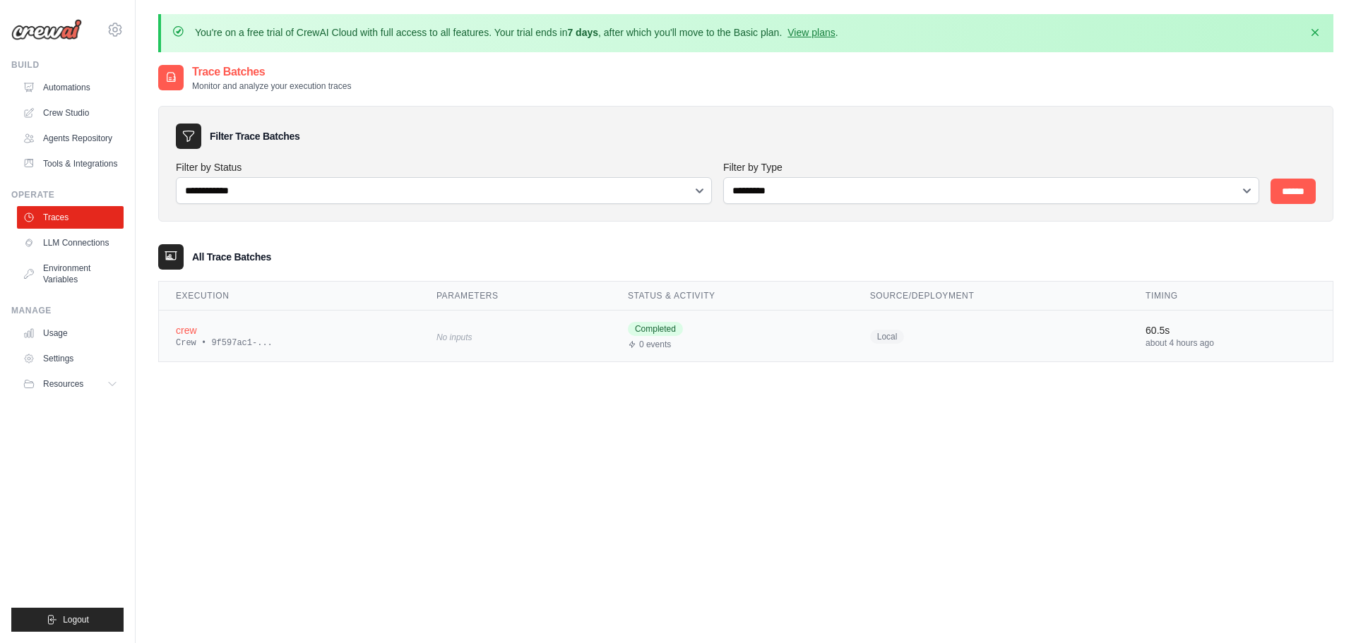
click at [319, 341] on div "Crew • 9f597ac1-..." at bounding box center [289, 343] width 227 height 11
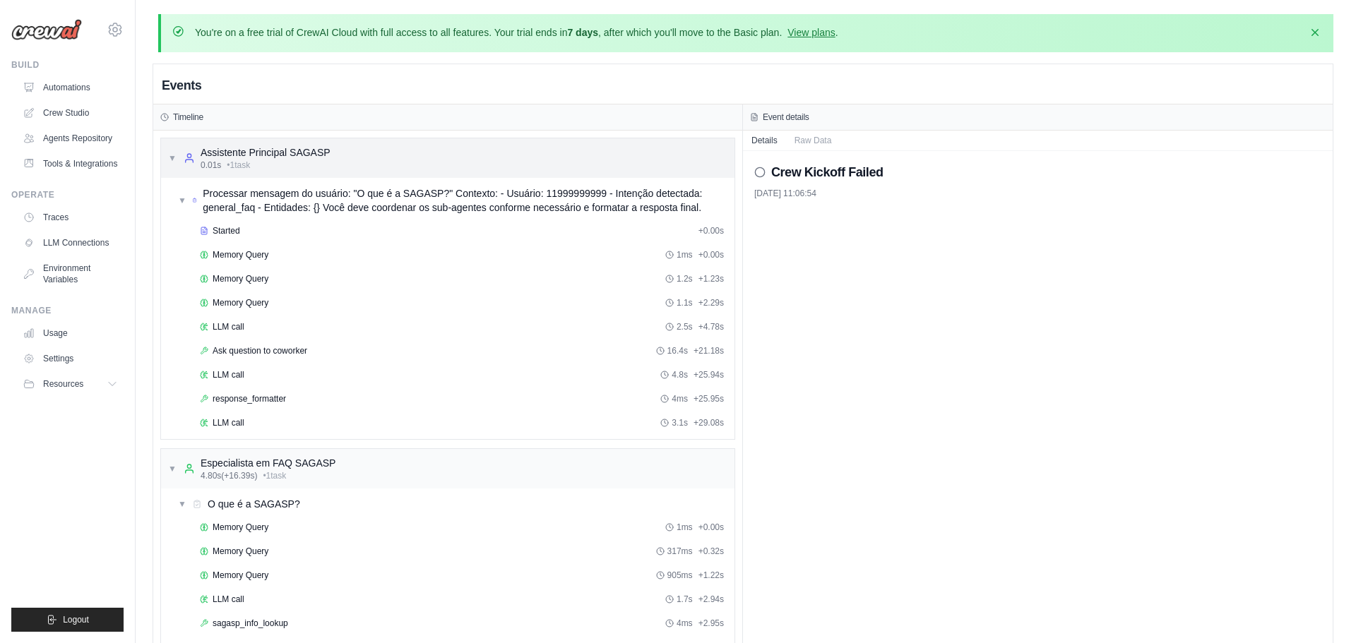
click at [174, 157] on span "▼" at bounding box center [172, 158] width 8 height 11
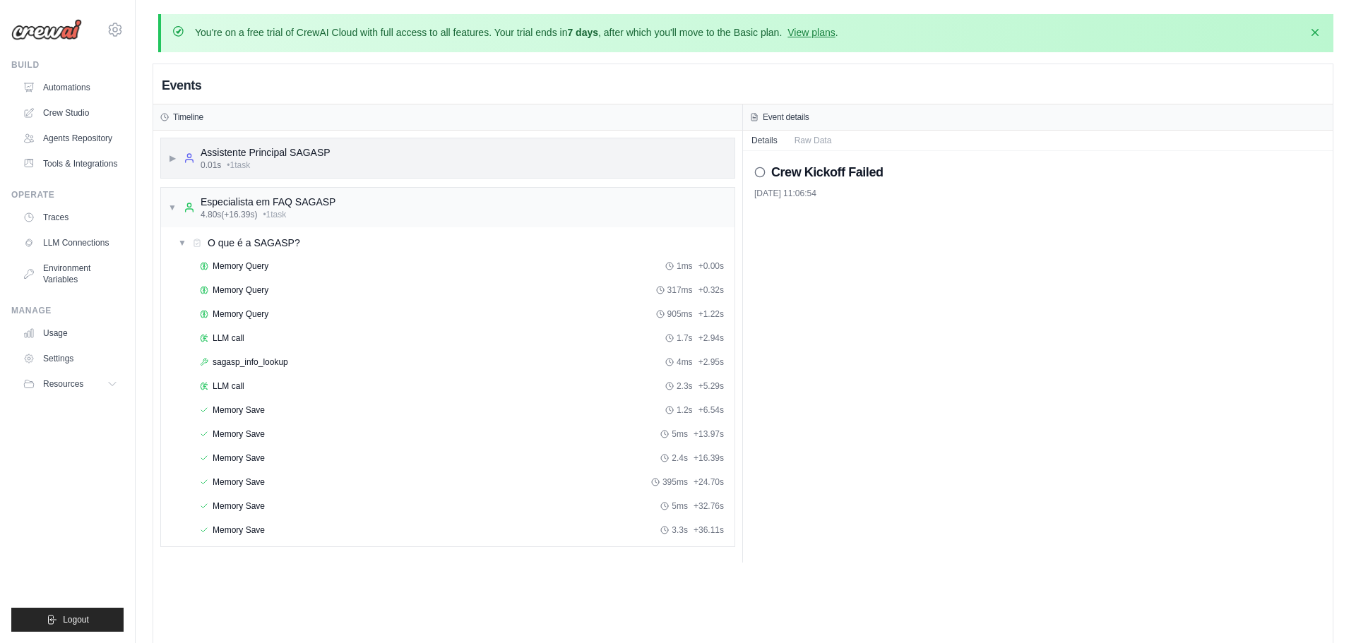
click at [176, 157] on span "▶" at bounding box center [172, 158] width 8 height 11
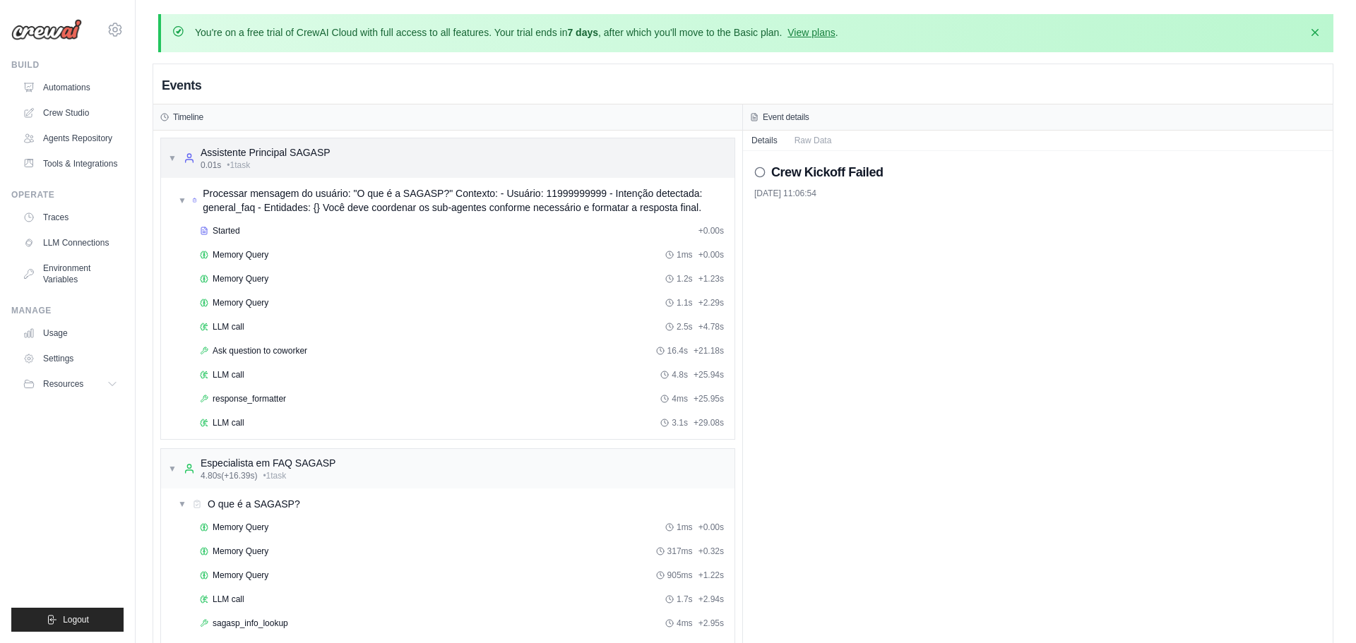
click at [177, 151] on div "▼ Assistente Principal SAGASP 0.01s • 1 task" at bounding box center [249, 157] width 162 height 25
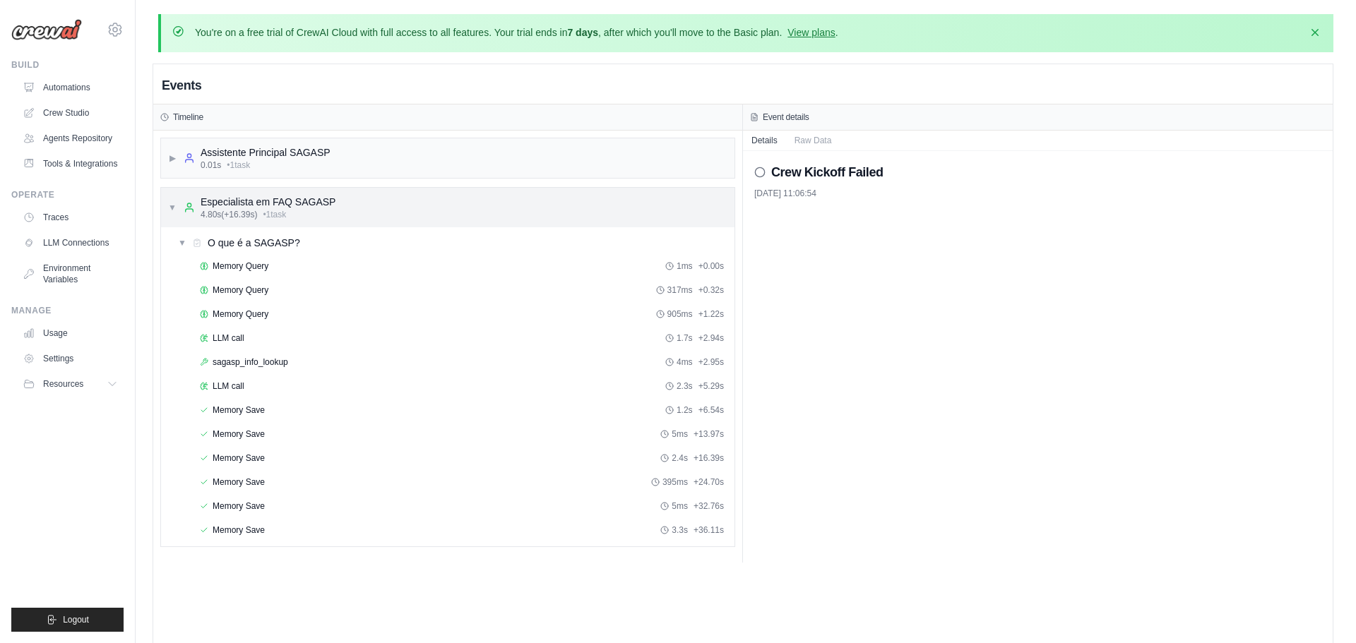
click at [176, 213] on div "▼ Especialista em FAQ SAGASP 4.80s (+16.39s) • 1 task" at bounding box center [251, 207] width 167 height 25
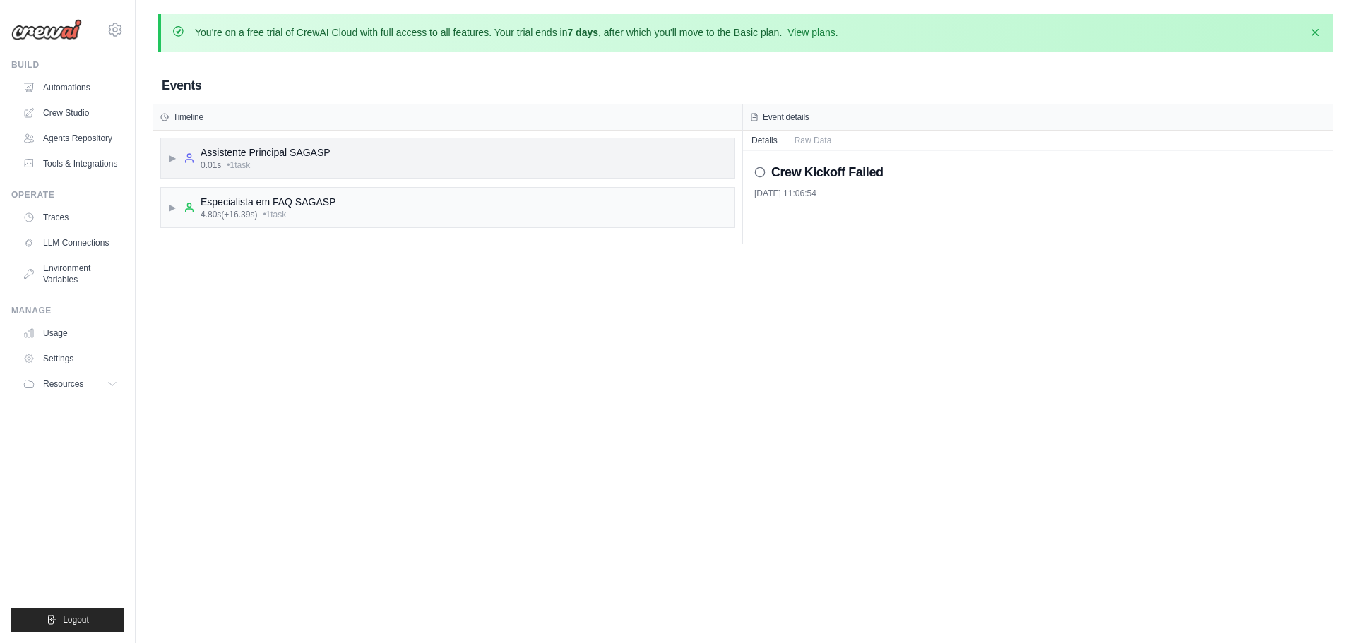
click at [221, 167] on div "0.01s • 1 task" at bounding box center [266, 165] width 130 height 11
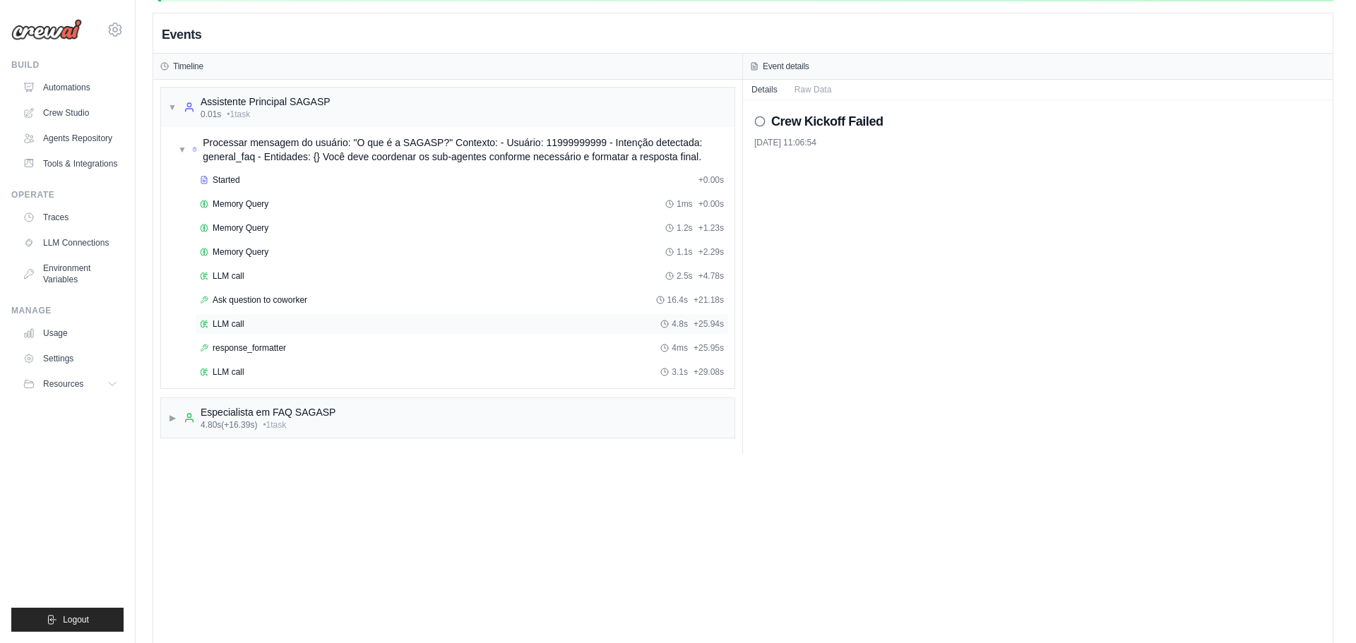
scroll to position [78, 0]
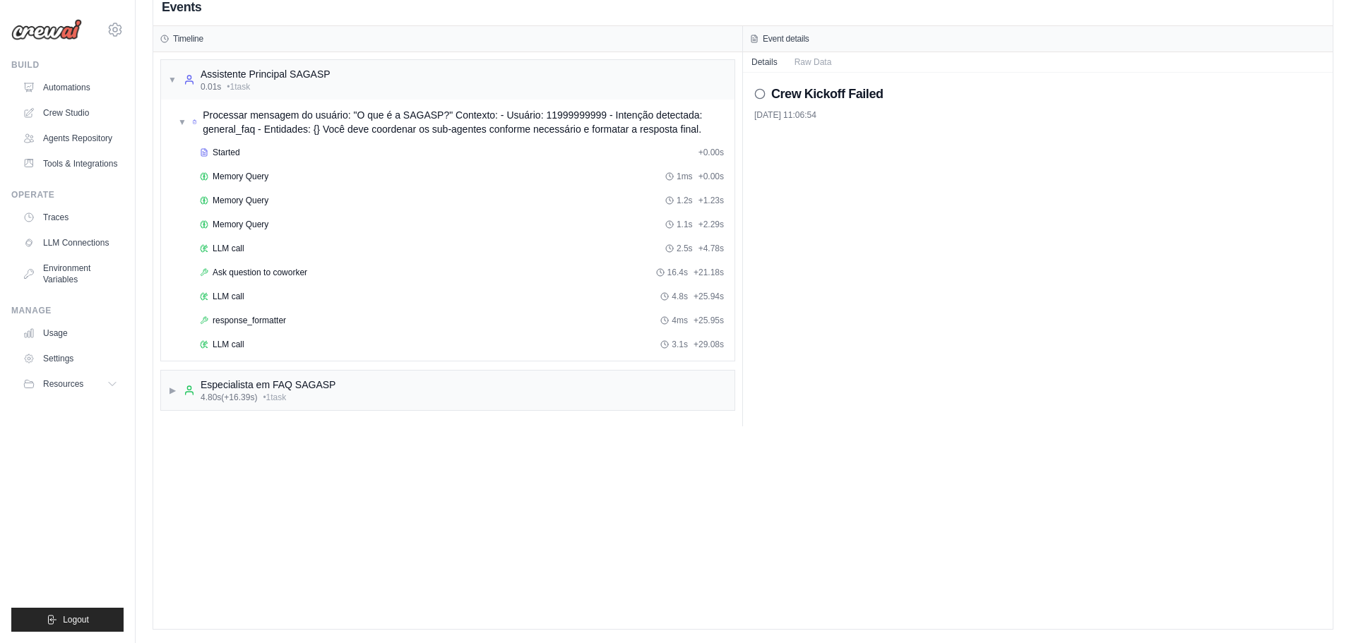
click at [158, 69] on div "▼ Assistente Principal SAGASP 0.01s • 1 task ▼ Processar mensagem do usuário: "…" at bounding box center [447, 239] width 589 height 374
click at [201, 88] on span "0.01s" at bounding box center [211, 86] width 20 height 11
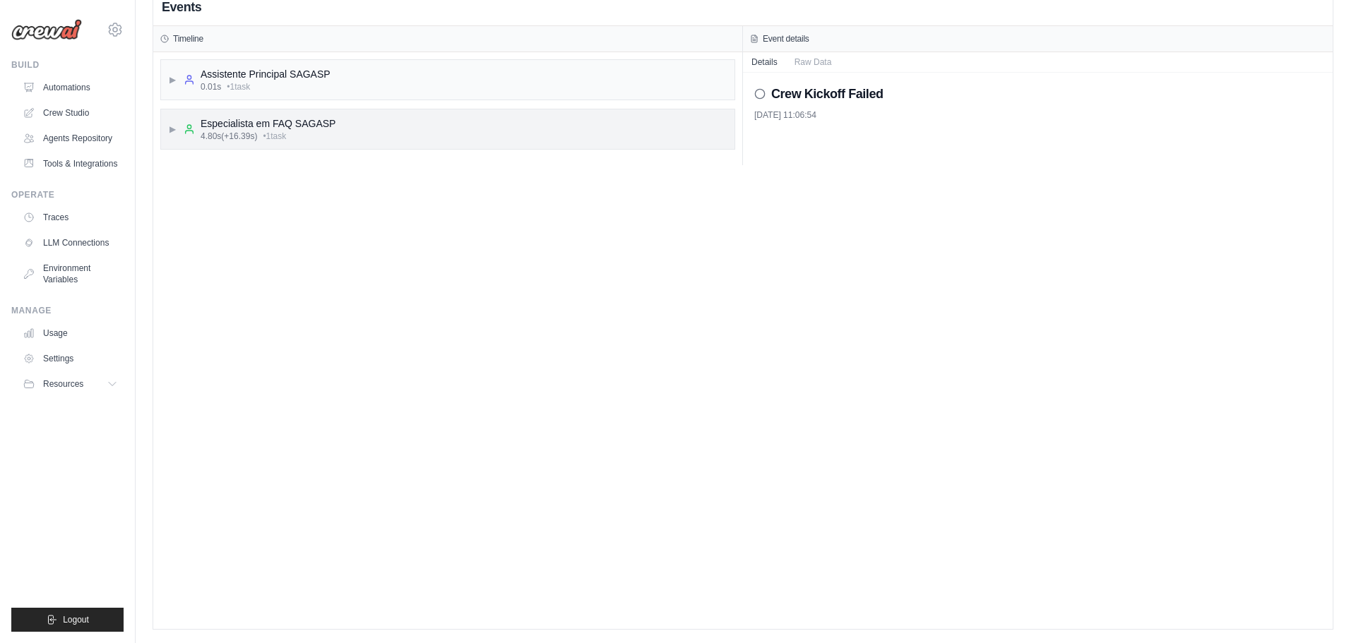
click at [164, 130] on div "▶ Especialista em FAQ SAGASP 4.80s (+16.39s) • 1 task" at bounding box center [447, 129] width 573 height 40
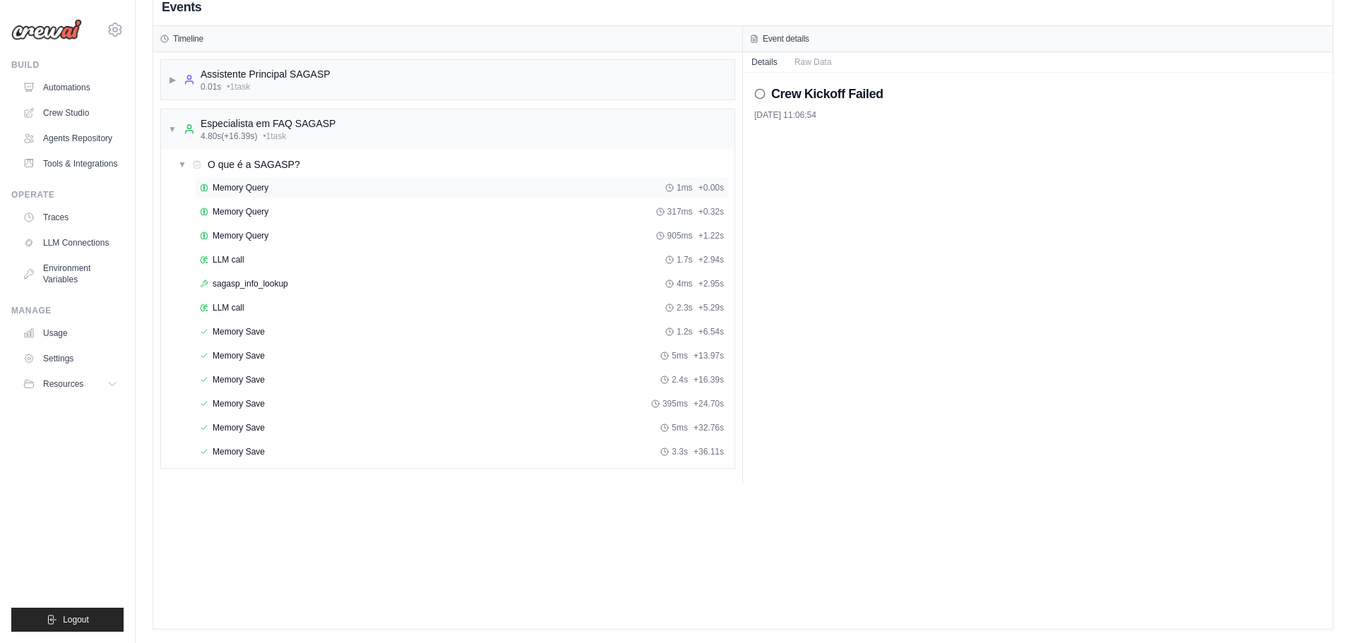
click at [224, 196] on div "Memory Query 1ms + 0.00s" at bounding box center [462, 187] width 534 height 21
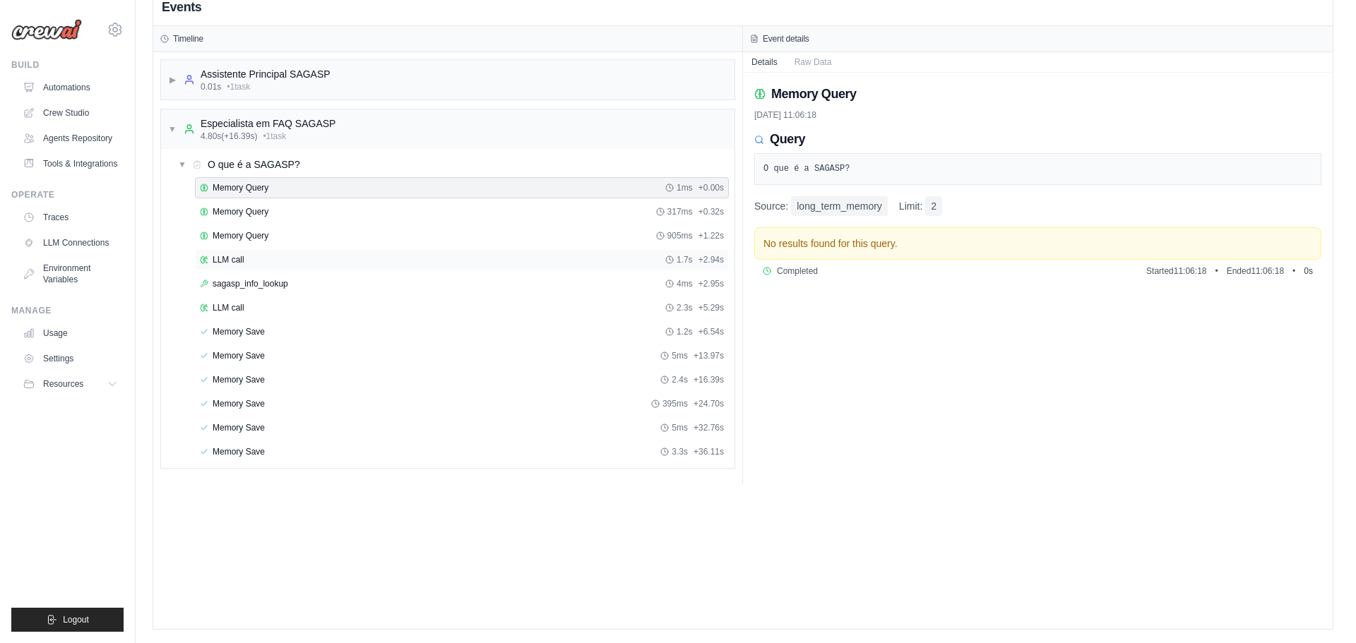
click at [253, 259] on div "LLM call 1.7s + 2.94s" at bounding box center [462, 259] width 524 height 11
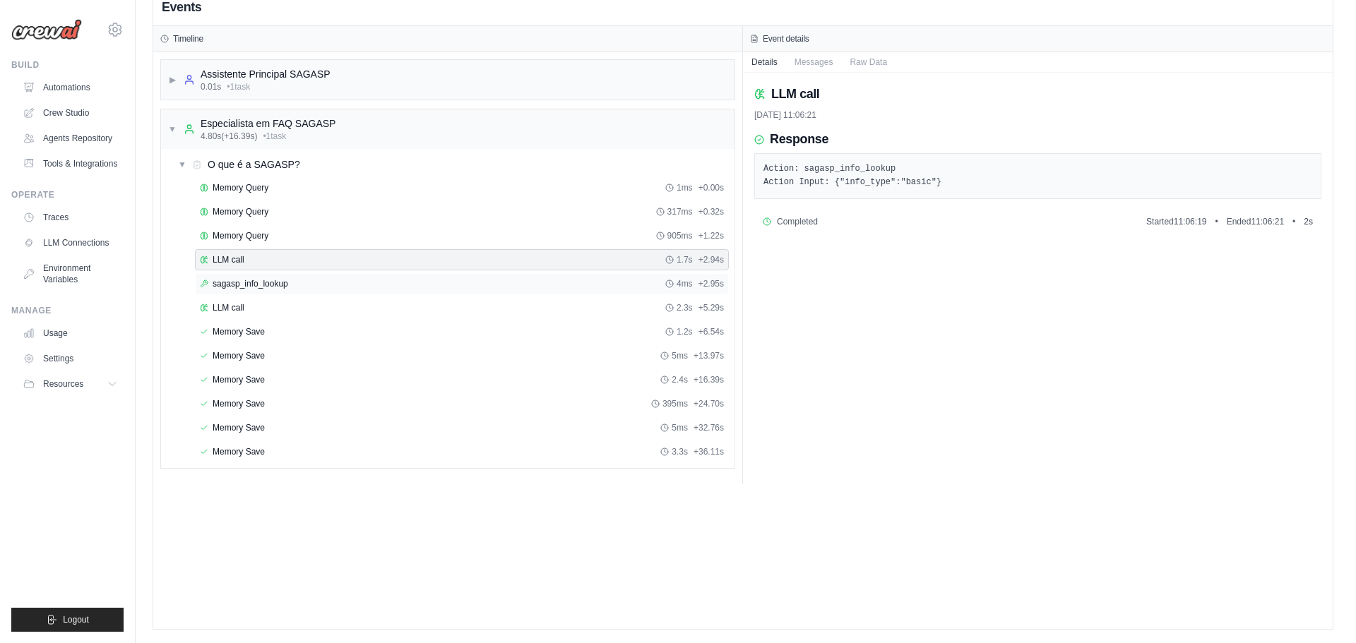
click at [246, 280] on span "sagasp_info_lookup" at bounding box center [251, 283] width 76 height 11
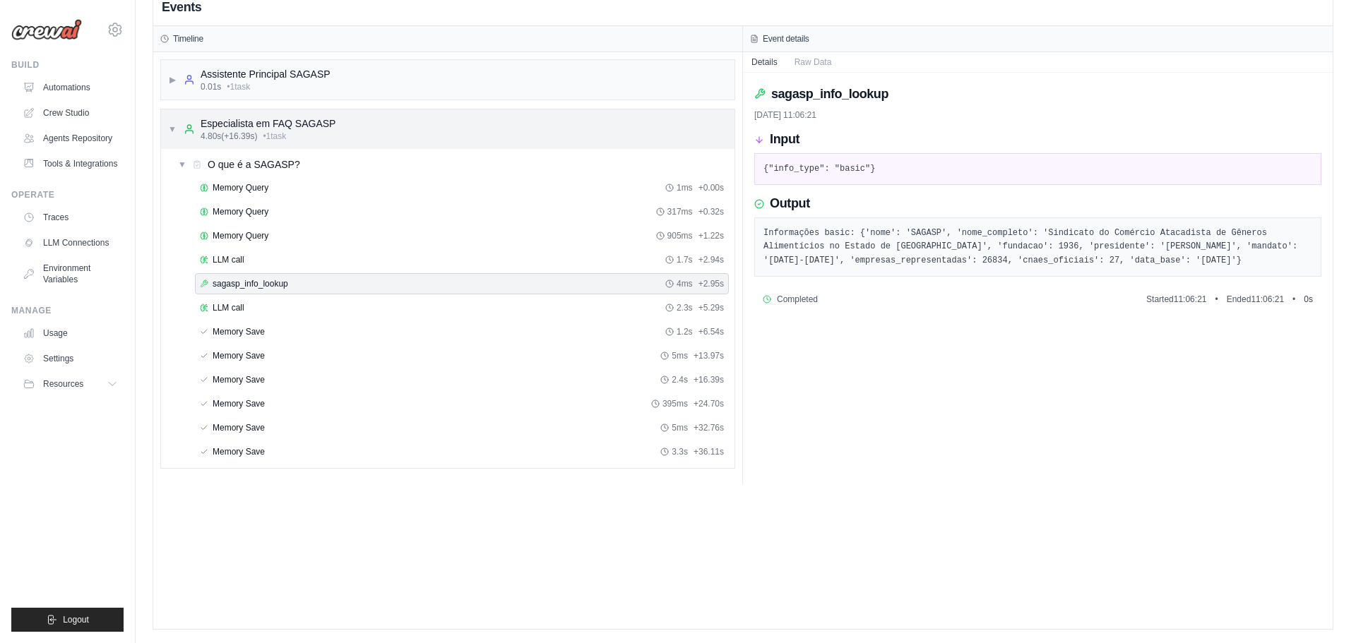
click at [168, 130] on span "▼" at bounding box center [172, 129] width 8 height 11
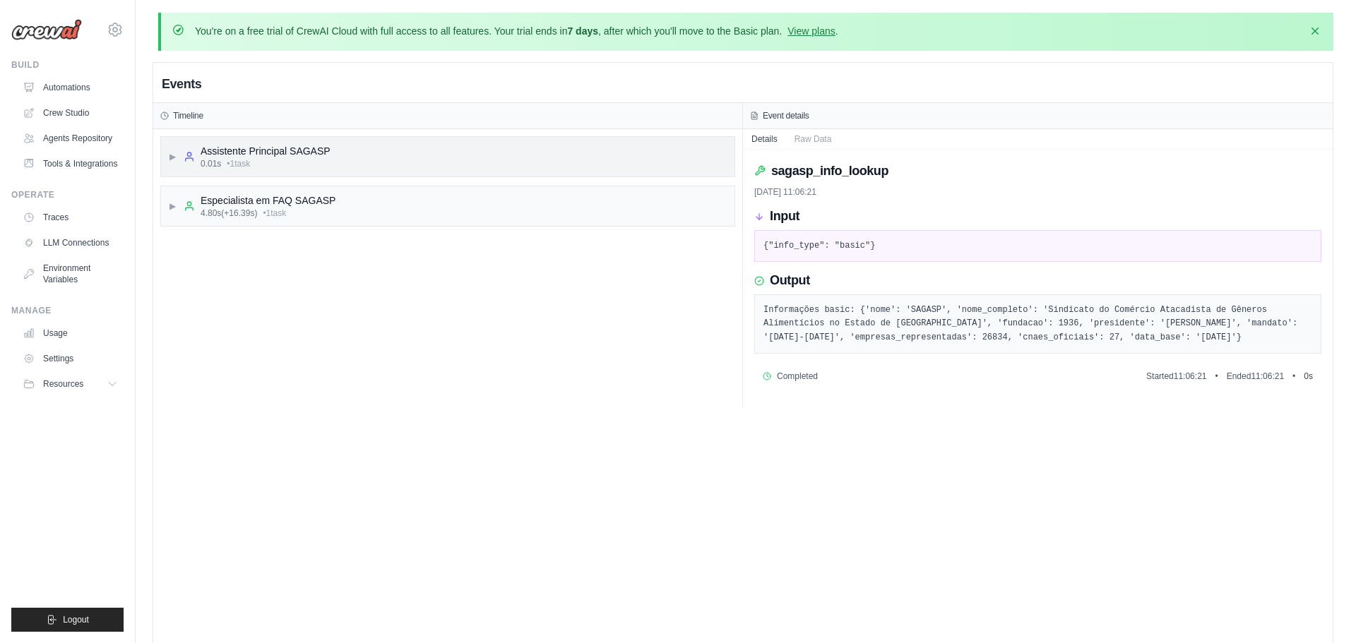
scroll to position [0, 0]
click at [179, 158] on div "▶ Assistente Principal SAGASP 0.01s • 1 task" at bounding box center [249, 157] width 162 height 25
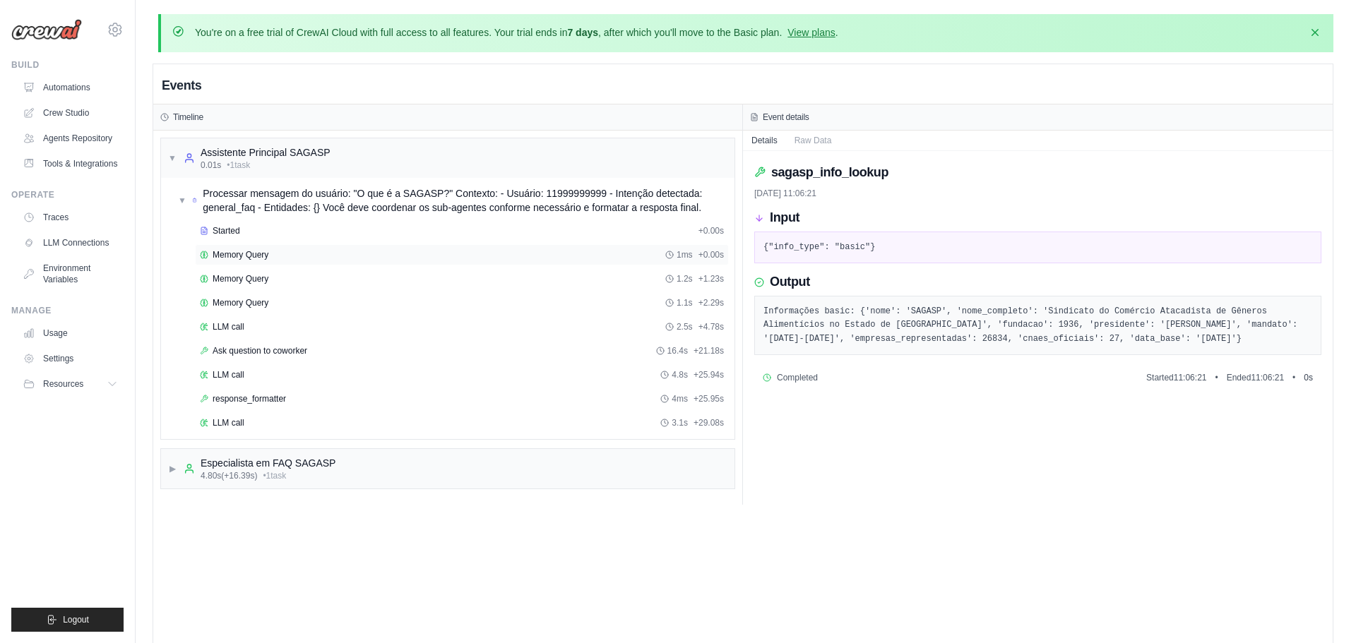
click at [222, 255] on span "Memory Query" at bounding box center [241, 254] width 56 height 11
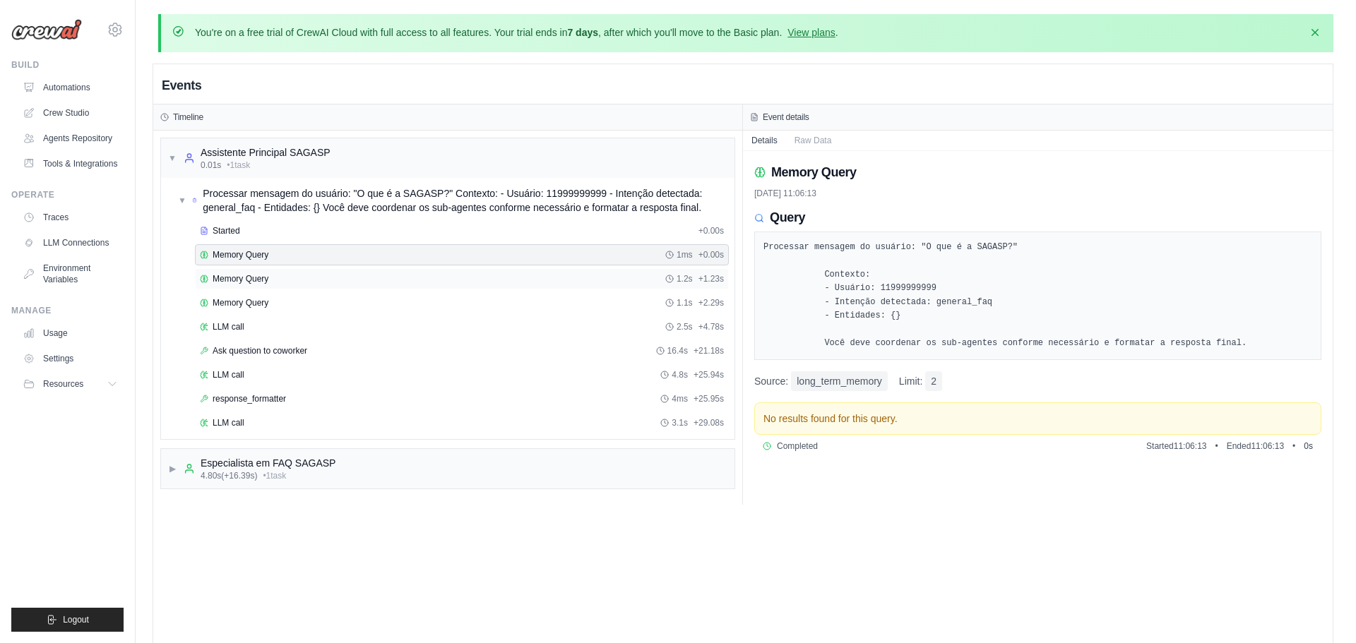
click at [227, 276] on span "Memory Query" at bounding box center [241, 278] width 56 height 11
click at [246, 311] on div "Memory Query 1.1s + 2.29s" at bounding box center [462, 302] width 534 height 21
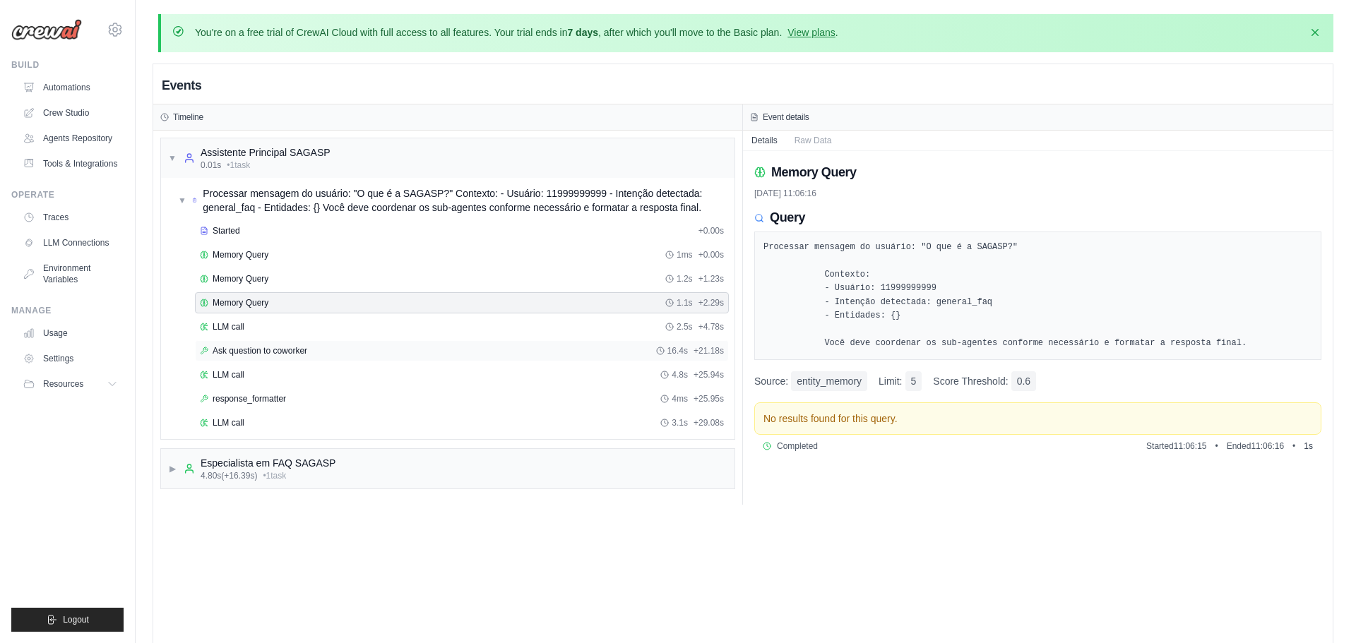
click at [256, 357] on div "Ask question to coworker 16.4s + 21.18s" at bounding box center [462, 350] width 534 height 21
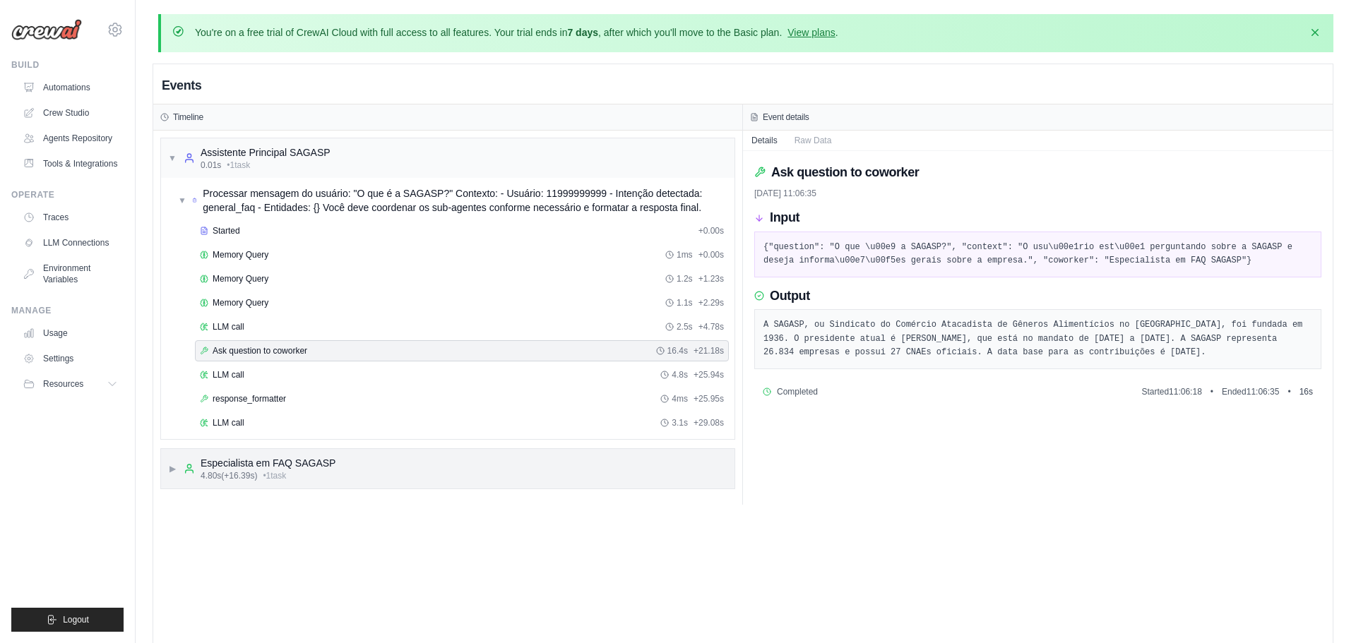
click at [166, 470] on div "▶ Especialista em FAQ SAGASP 4.80s (+16.39s) • 1 task" at bounding box center [447, 469] width 573 height 40
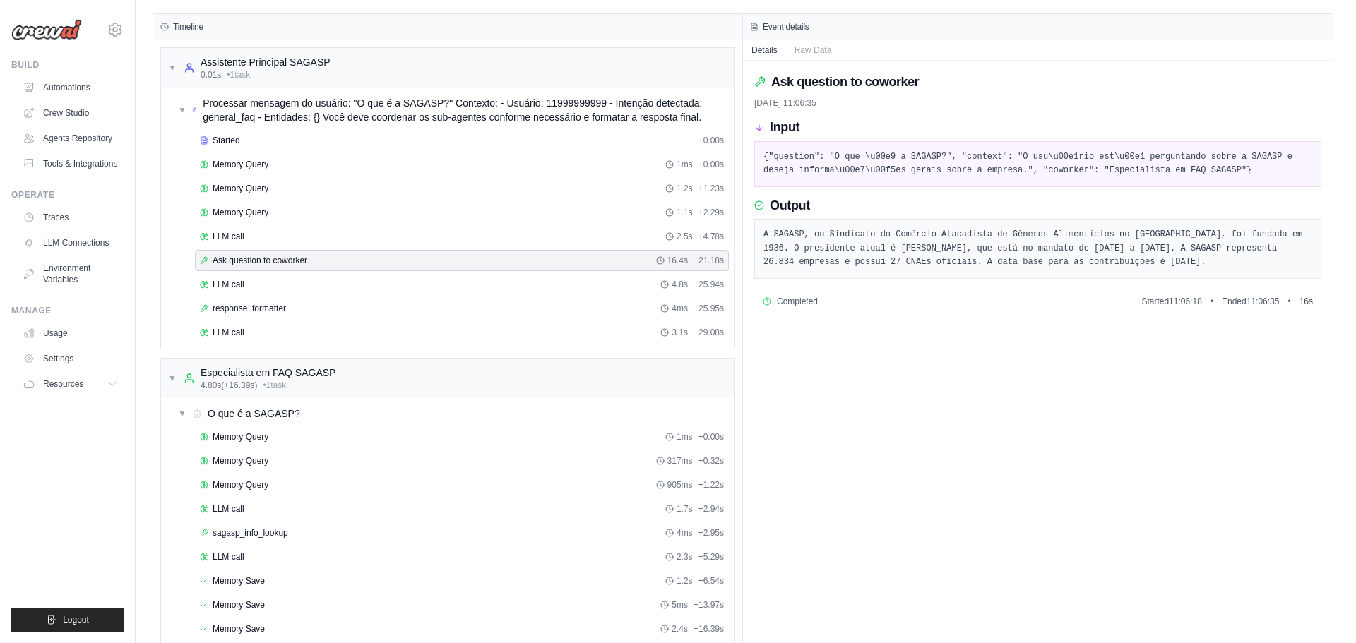
scroll to position [116, 0]
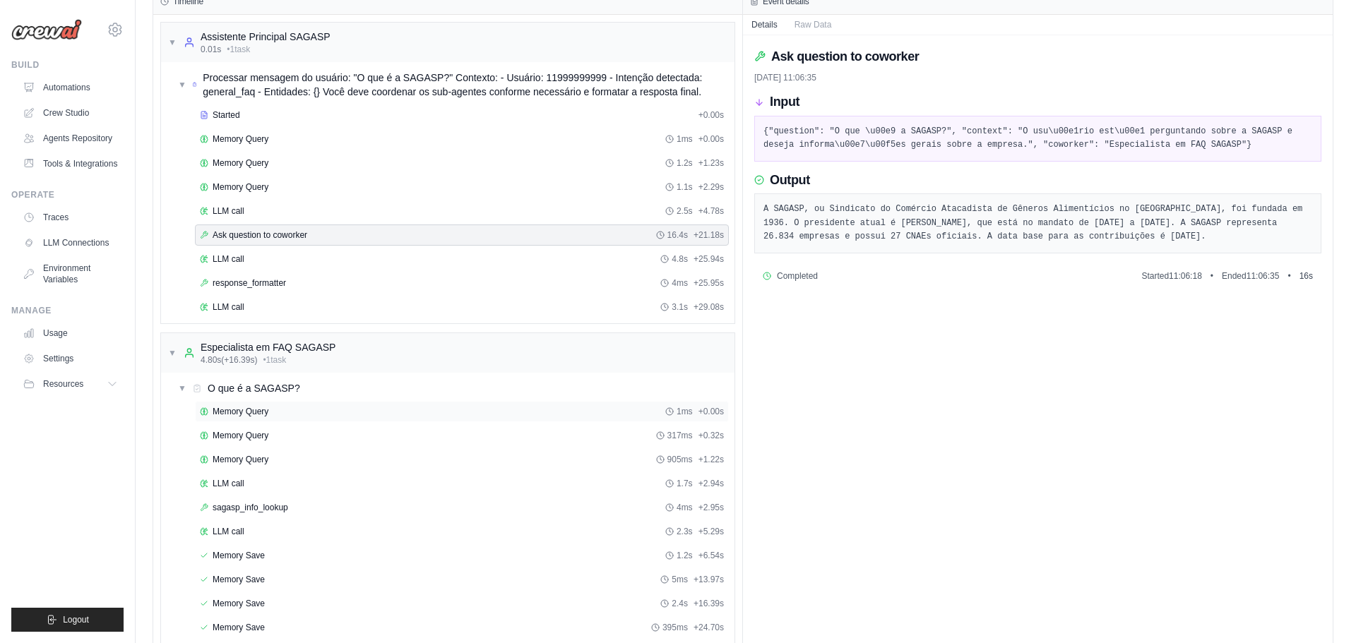
click at [205, 411] on icon at bounding box center [204, 411] width 2 height 1
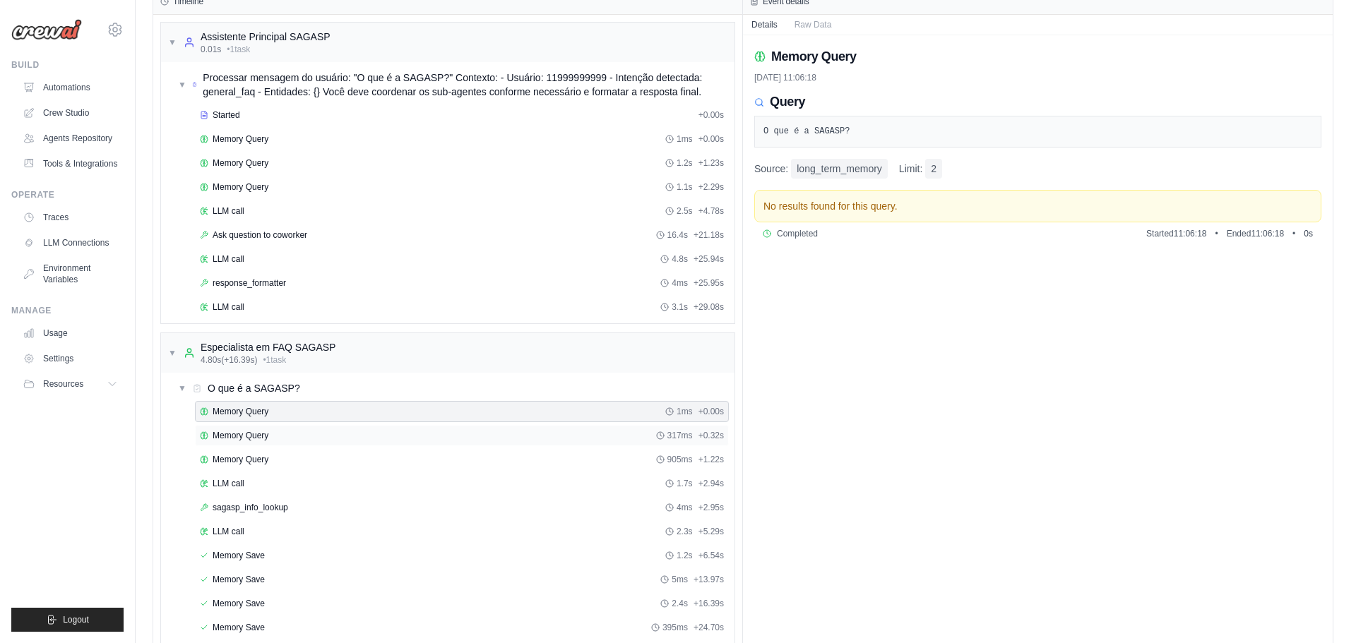
click at [237, 436] on span "Memory Query" at bounding box center [241, 435] width 56 height 11
